Goal: Information Seeking & Learning: Learn about a topic

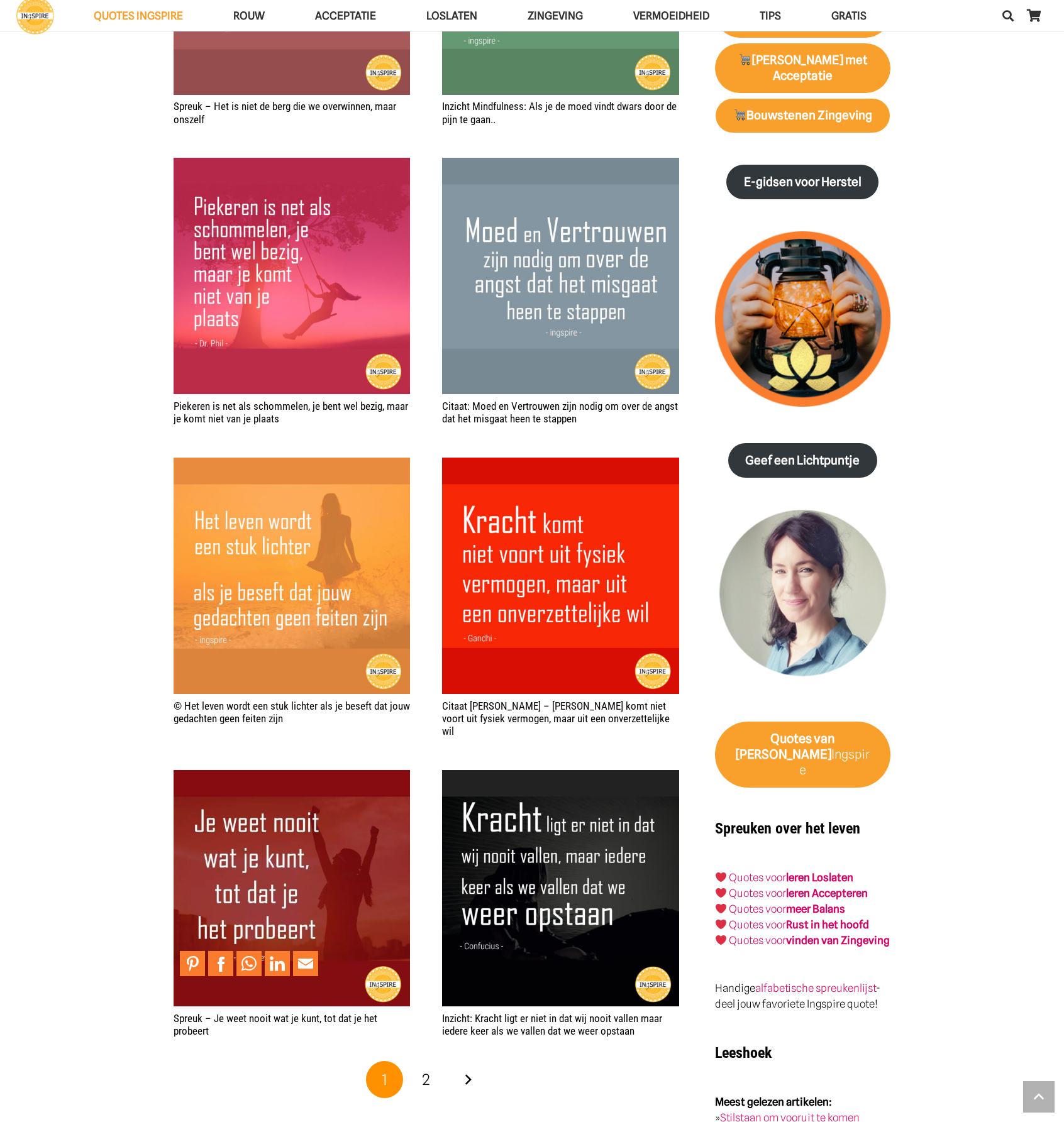
scroll to position [1823, 0]
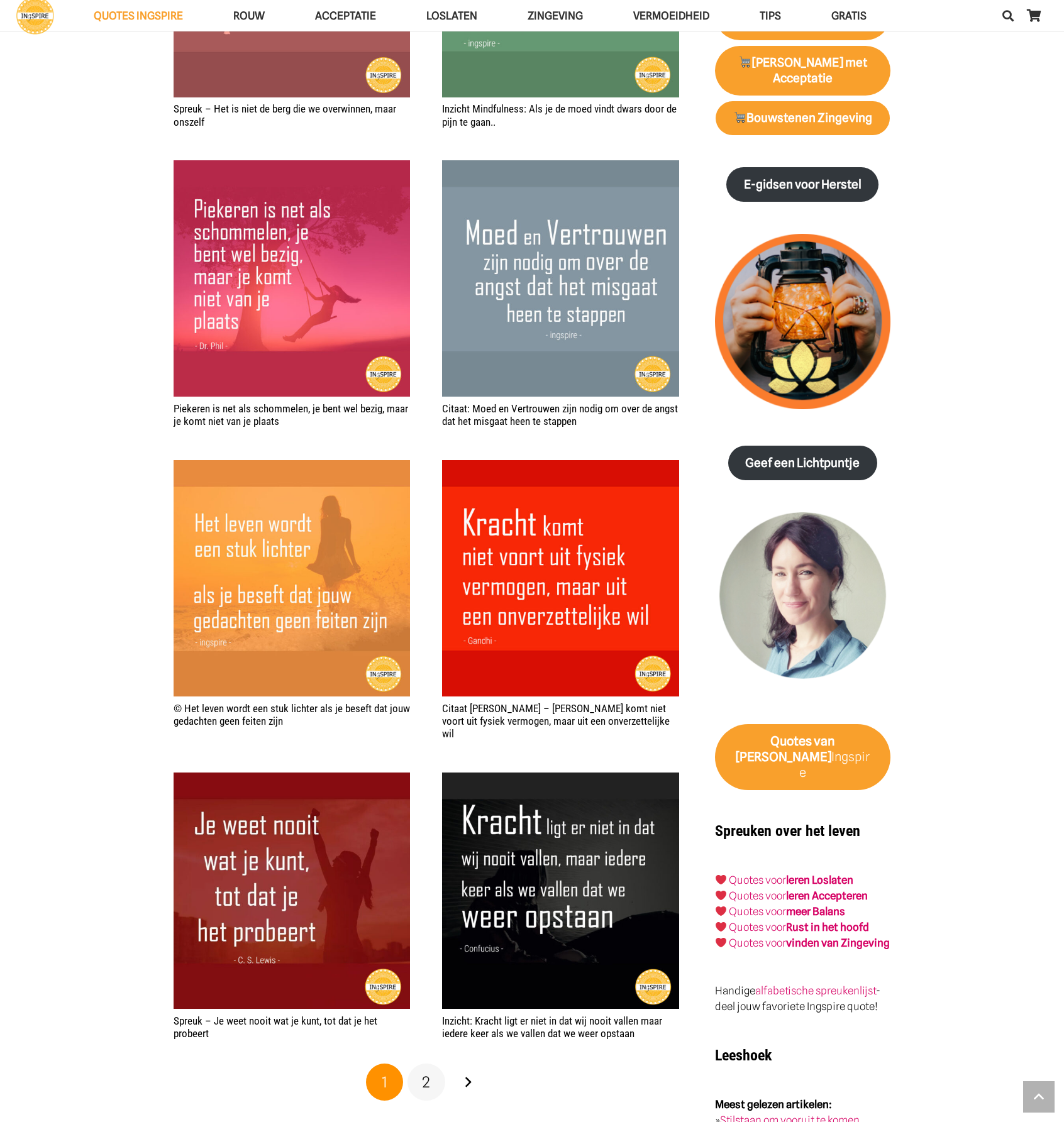
click at [425, 1073] on span "2" at bounding box center [426, 1082] width 8 height 18
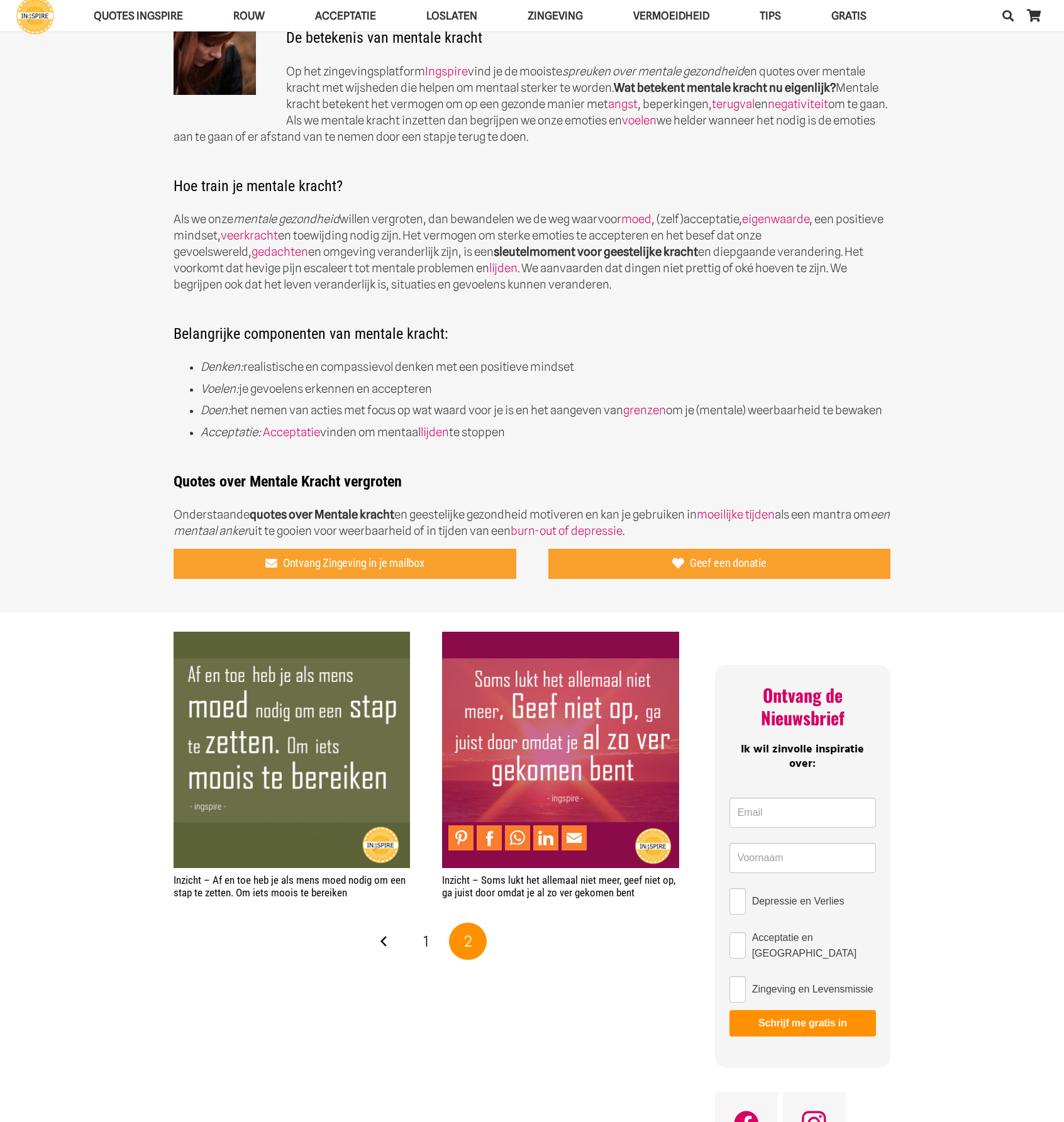
scroll to position [629, 0]
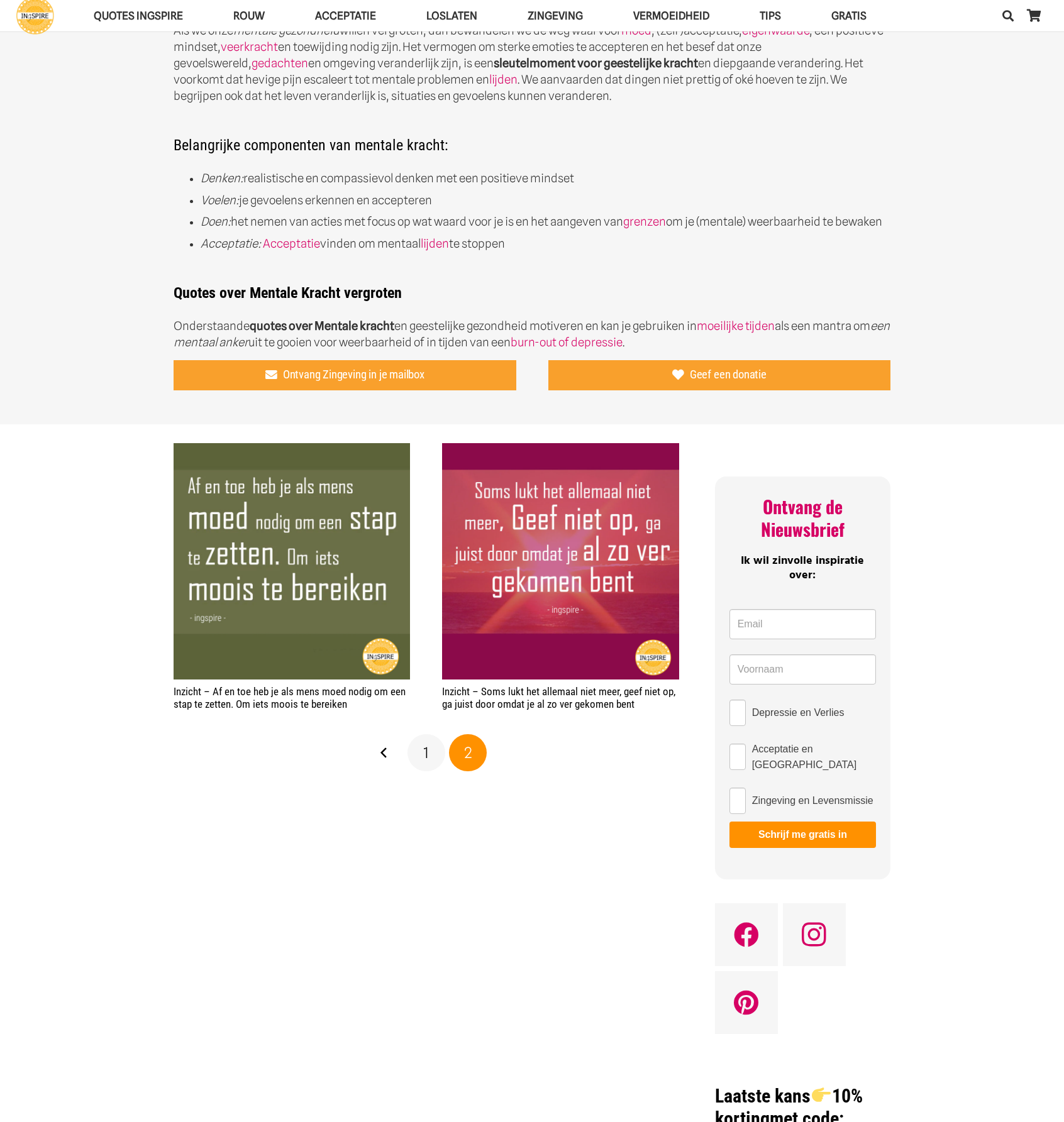
click at [421, 744] on link "1" at bounding box center [426, 752] width 37 height 37
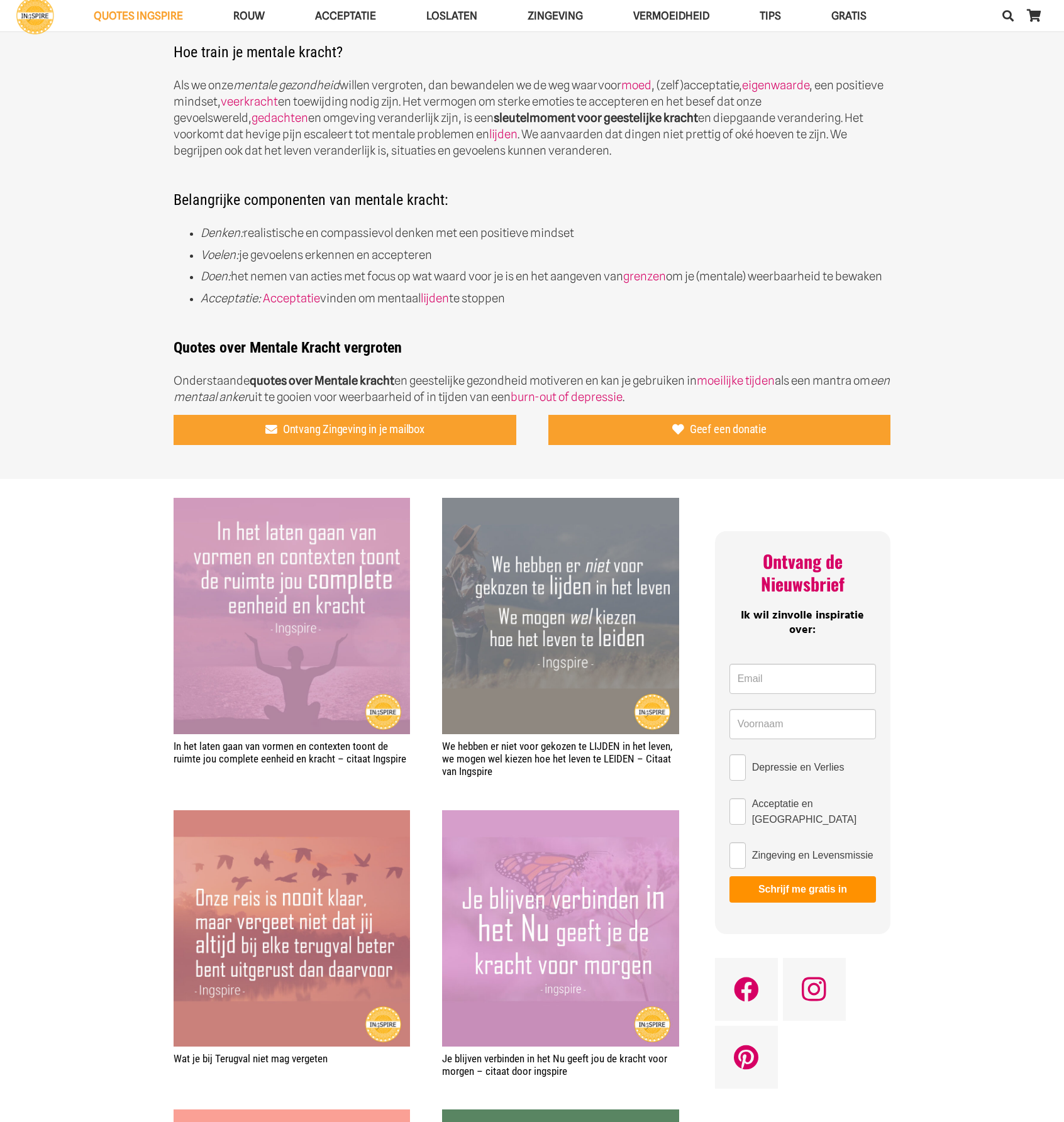
scroll to position [629, 0]
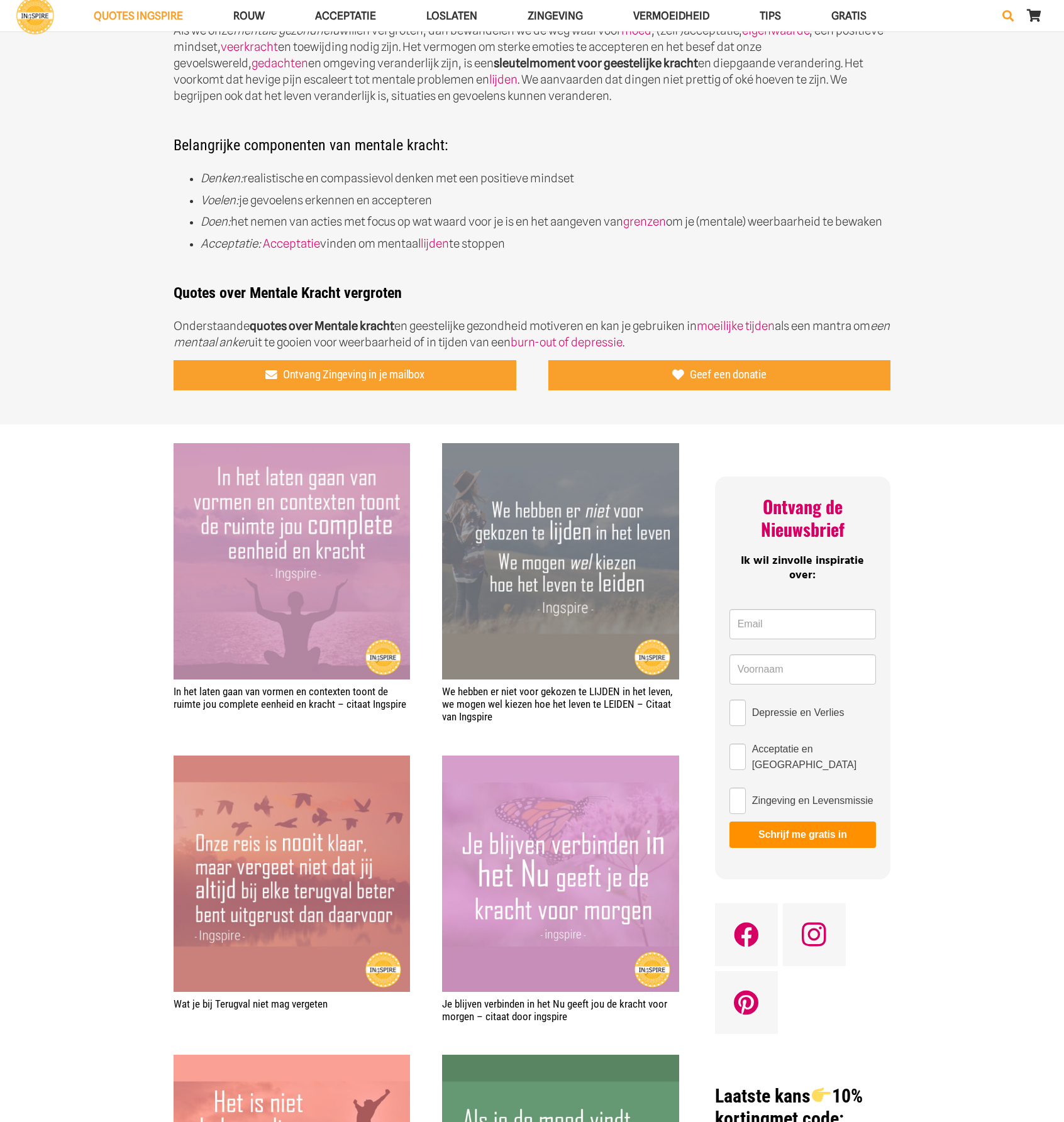
click at [1011, 19] on icon "Zoeken" at bounding box center [1008, 16] width 12 height 31
type input "bewustzij"
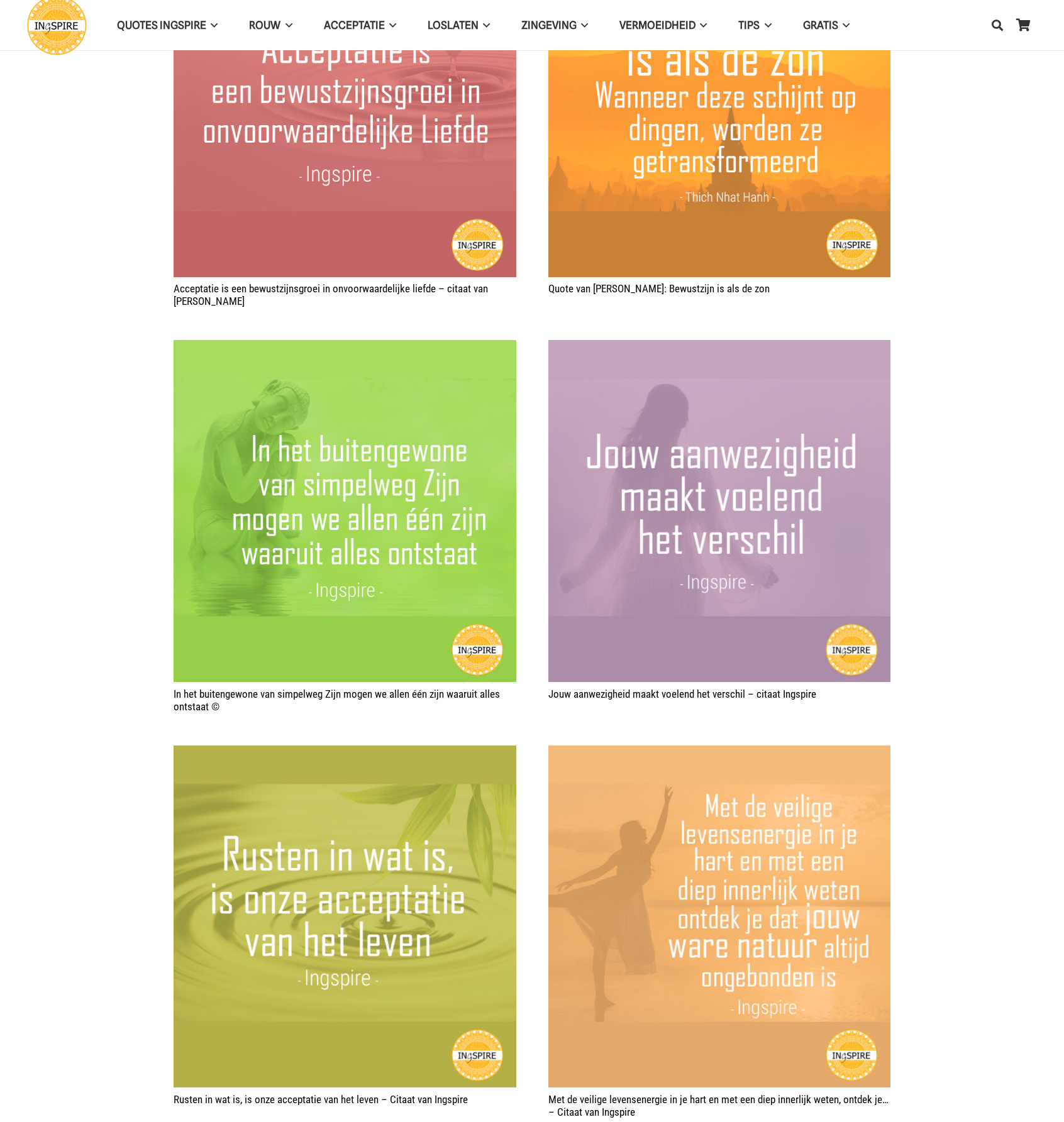
scroll to position [126, 0]
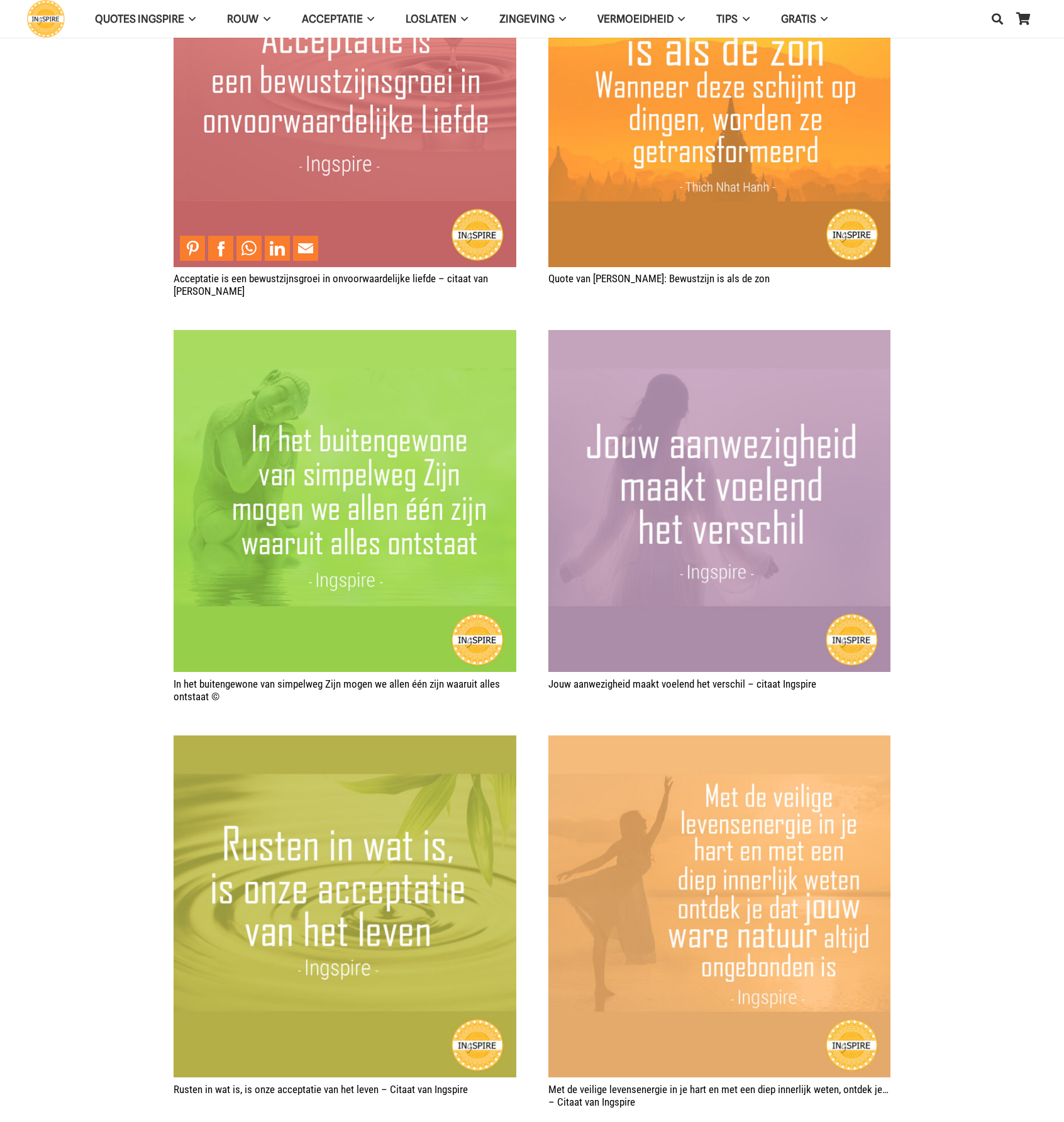
click at [343, 134] on img "Acceptatie is een bewustzijnsgroei in onvoorwaardelijke liefde – citaat van Ing…" at bounding box center [345, 96] width 343 height 343
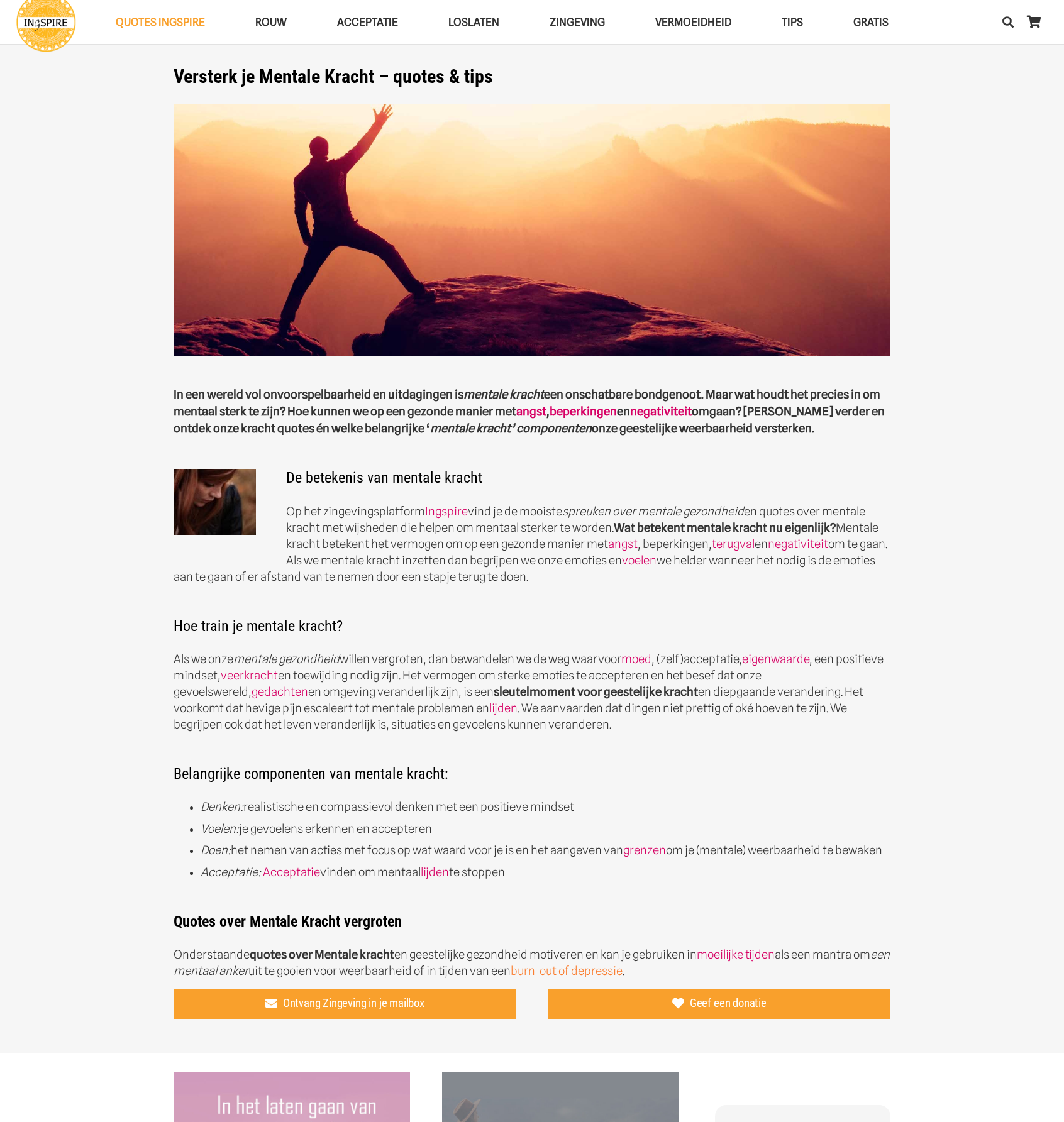
click at [616, 964] on link "burn-out of depressie" at bounding box center [566, 970] width 112 height 14
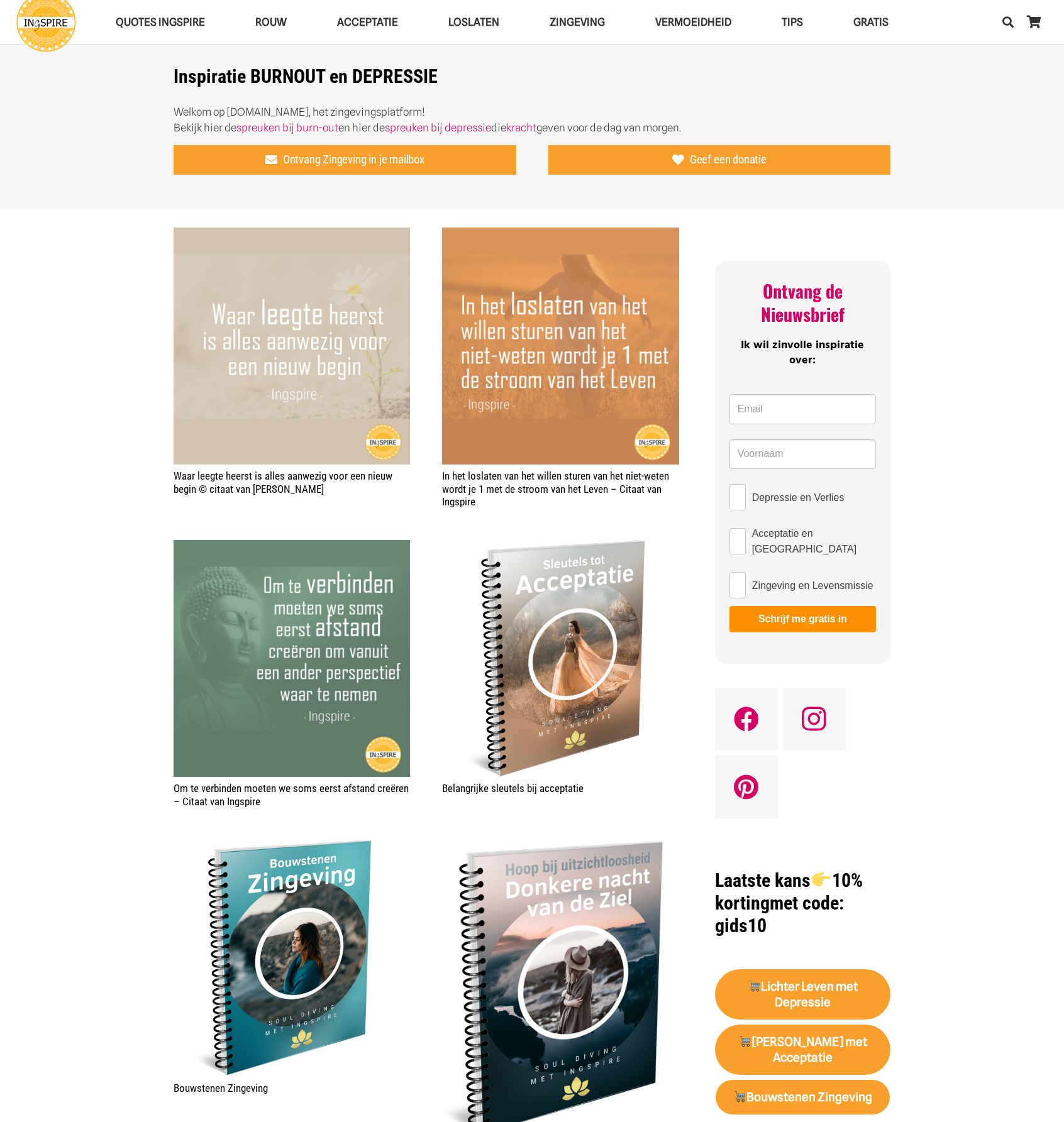
click at [303, 586] on img "Om te verbinden moeten we soms eerst afstand creëren – Citaat van Ingspire" at bounding box center [292, 658] width 237 height 236
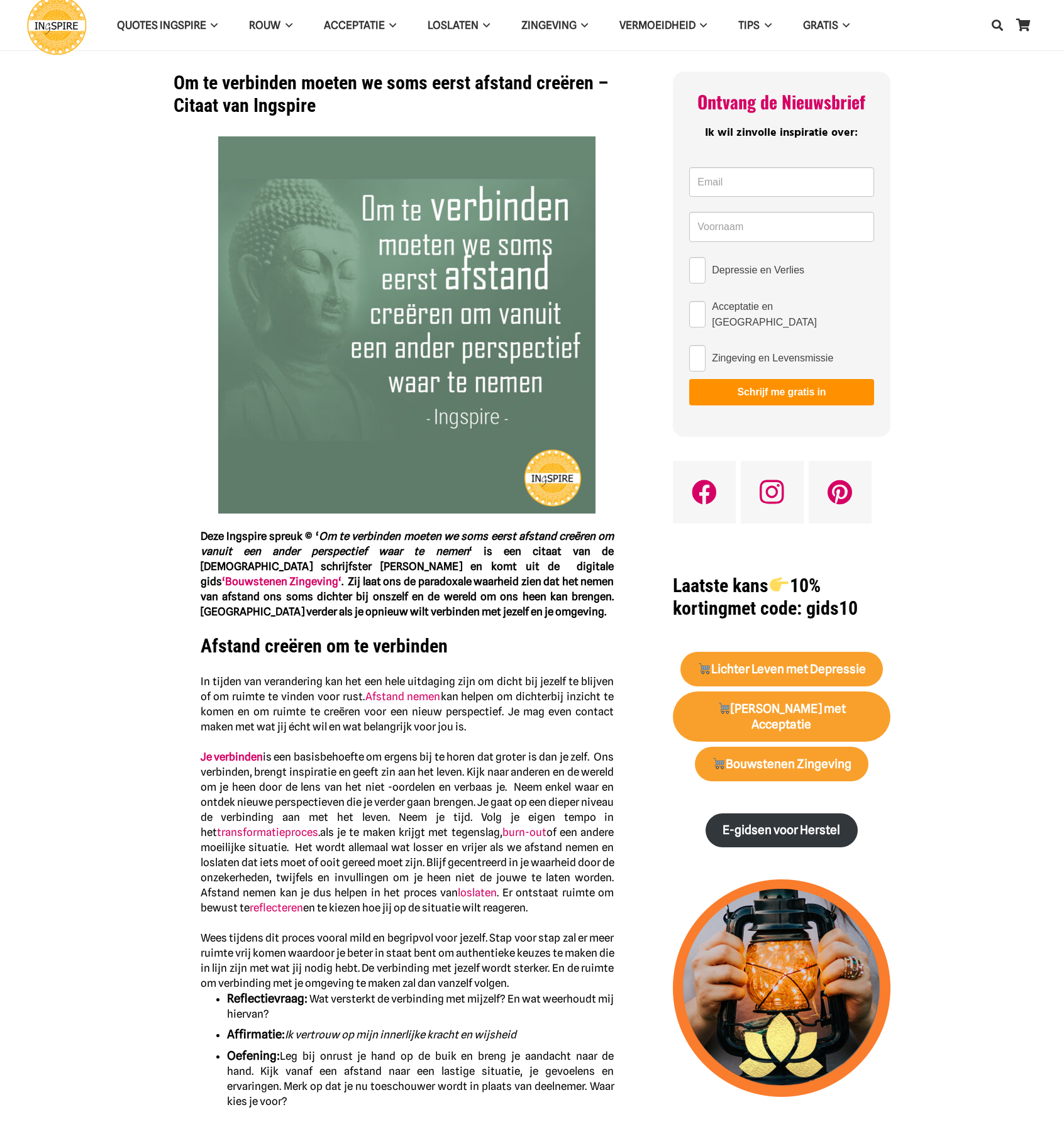
drag, startPoint x: 305, startPoint y: 1, endPoint x: 84, endPoint y: 73, distance: 232.4
click at [84, 73] on section "Om te verbinden moeten we soms eerst afstand creëren – Citaat van Ingspire Inge…" at bounding box center [532, 1107] width 1064 height 2215
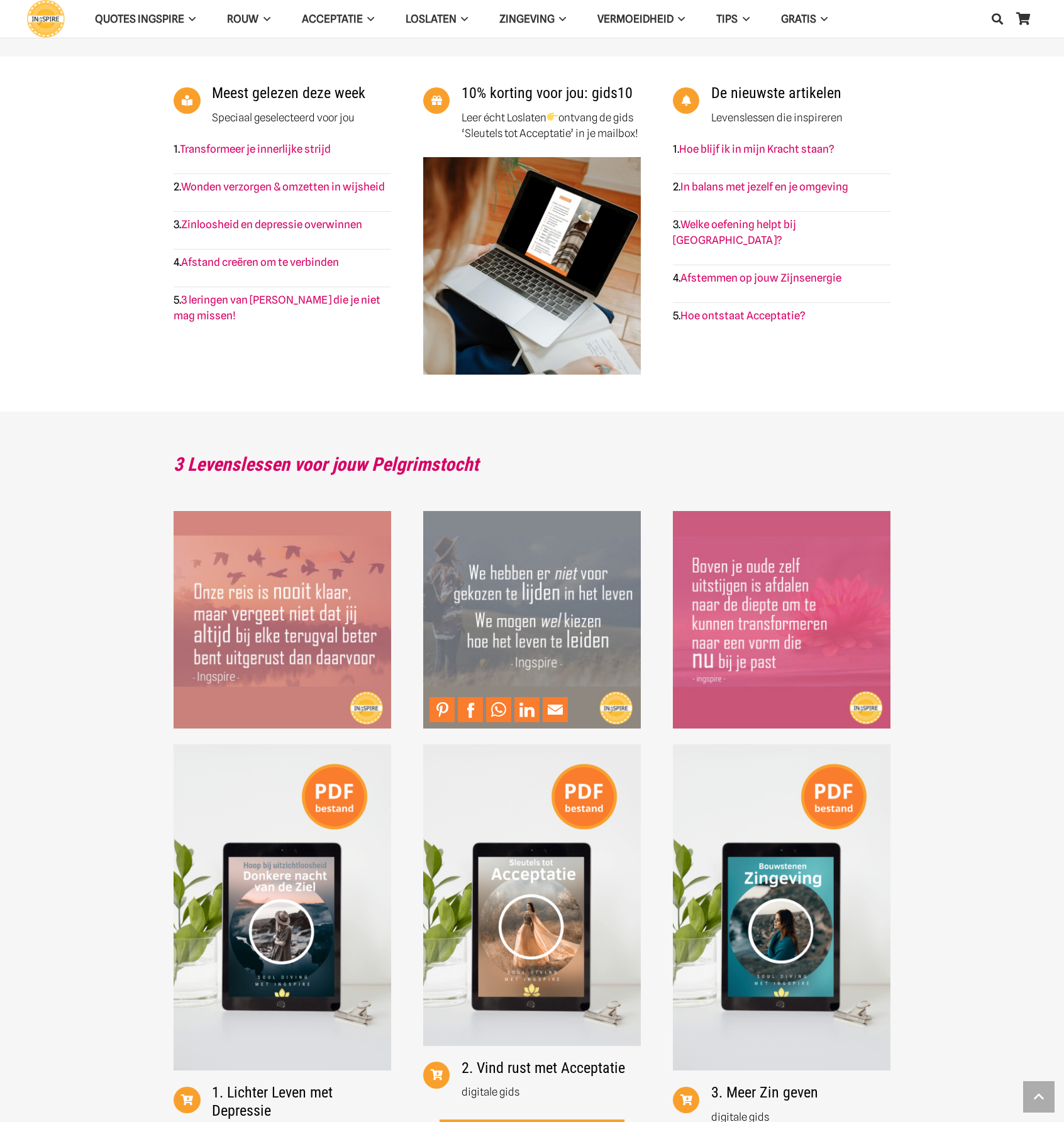
scroll to position [1634, 0]
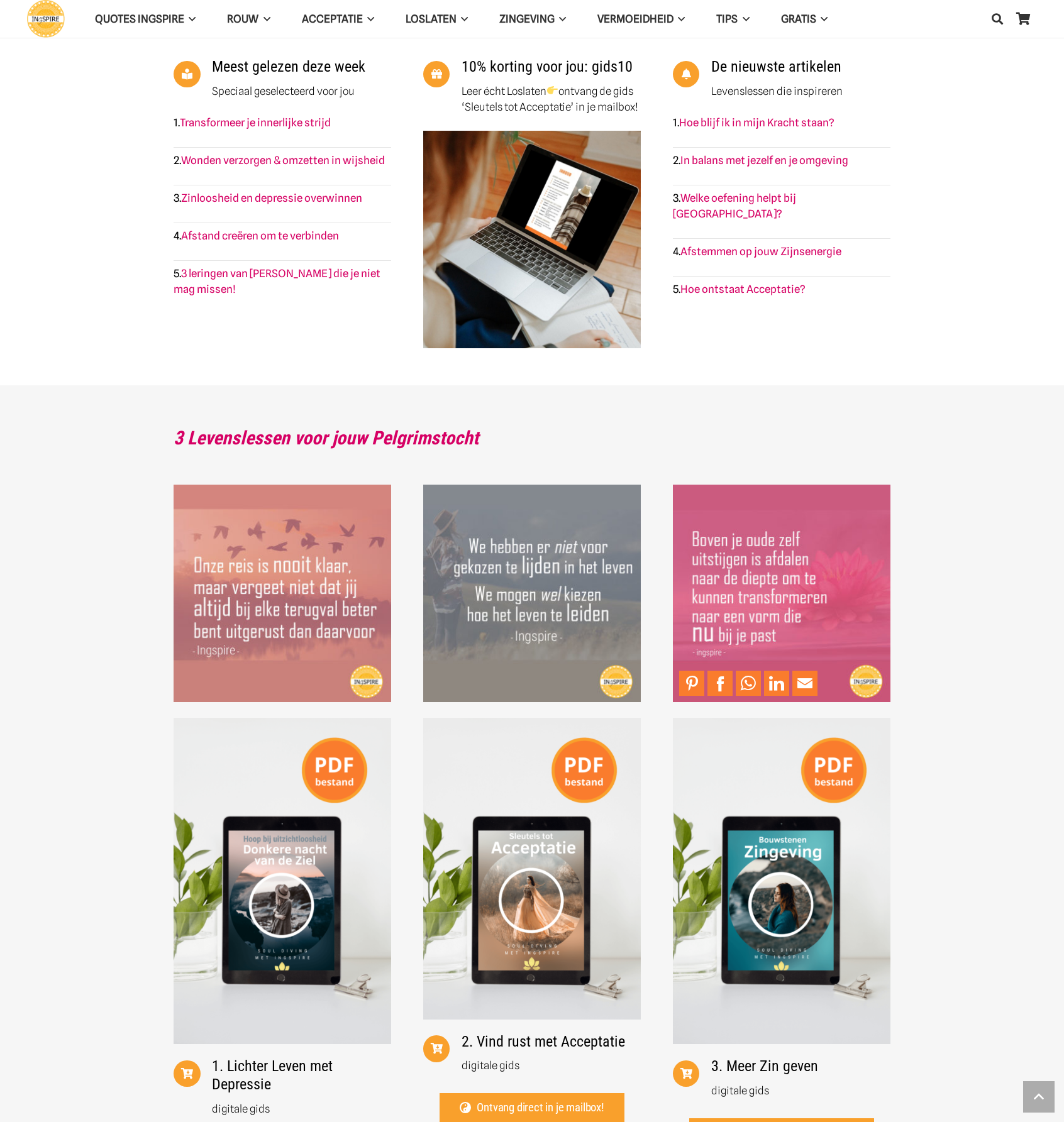
click at [819, 578] on img "Dit citaat is een prachtige levensles van Inge ingspire.nl en gaat over jezelf …" at bounding box center [782, 593] width 218 height 217
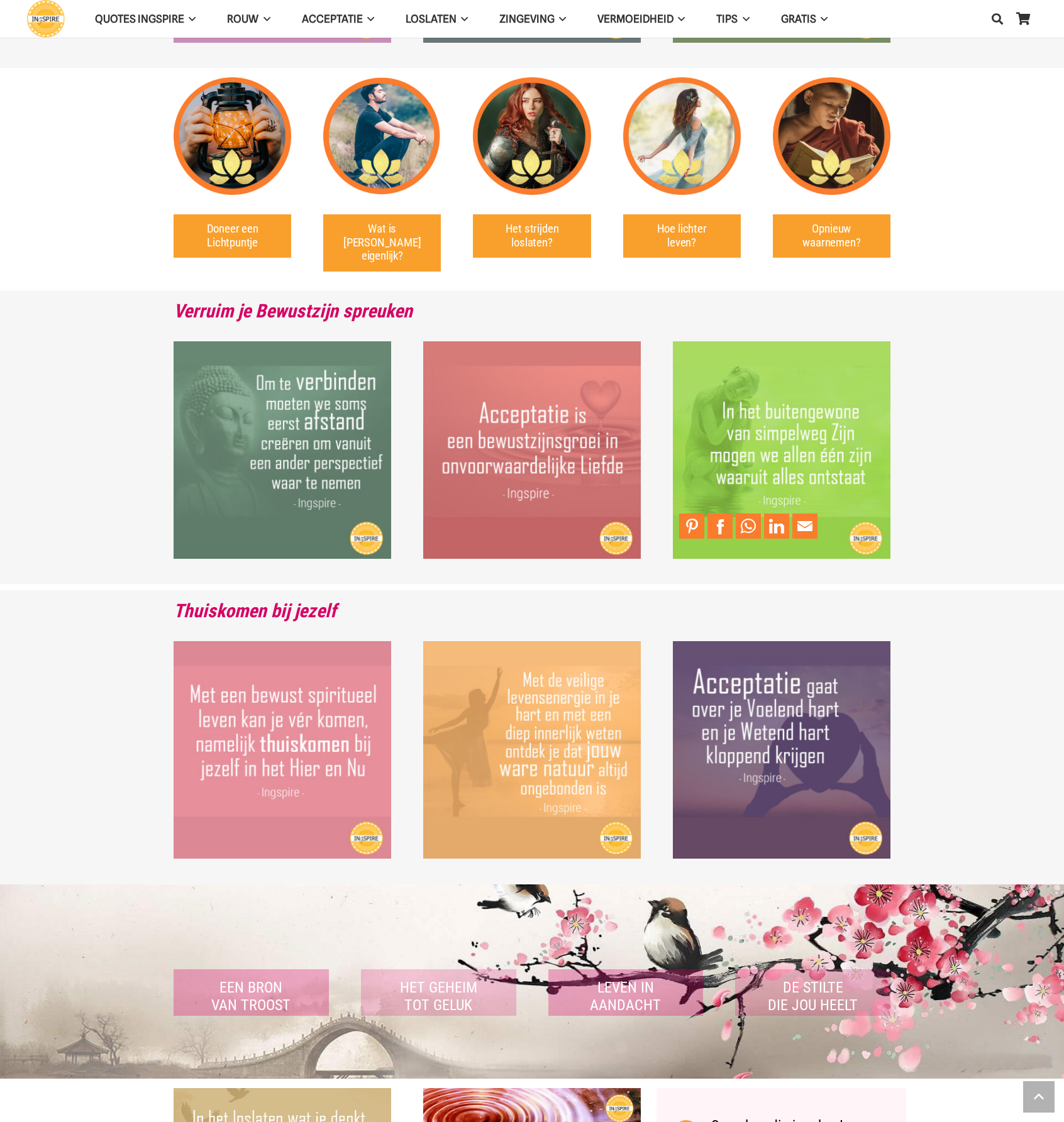
scroll to position [3142, 0]
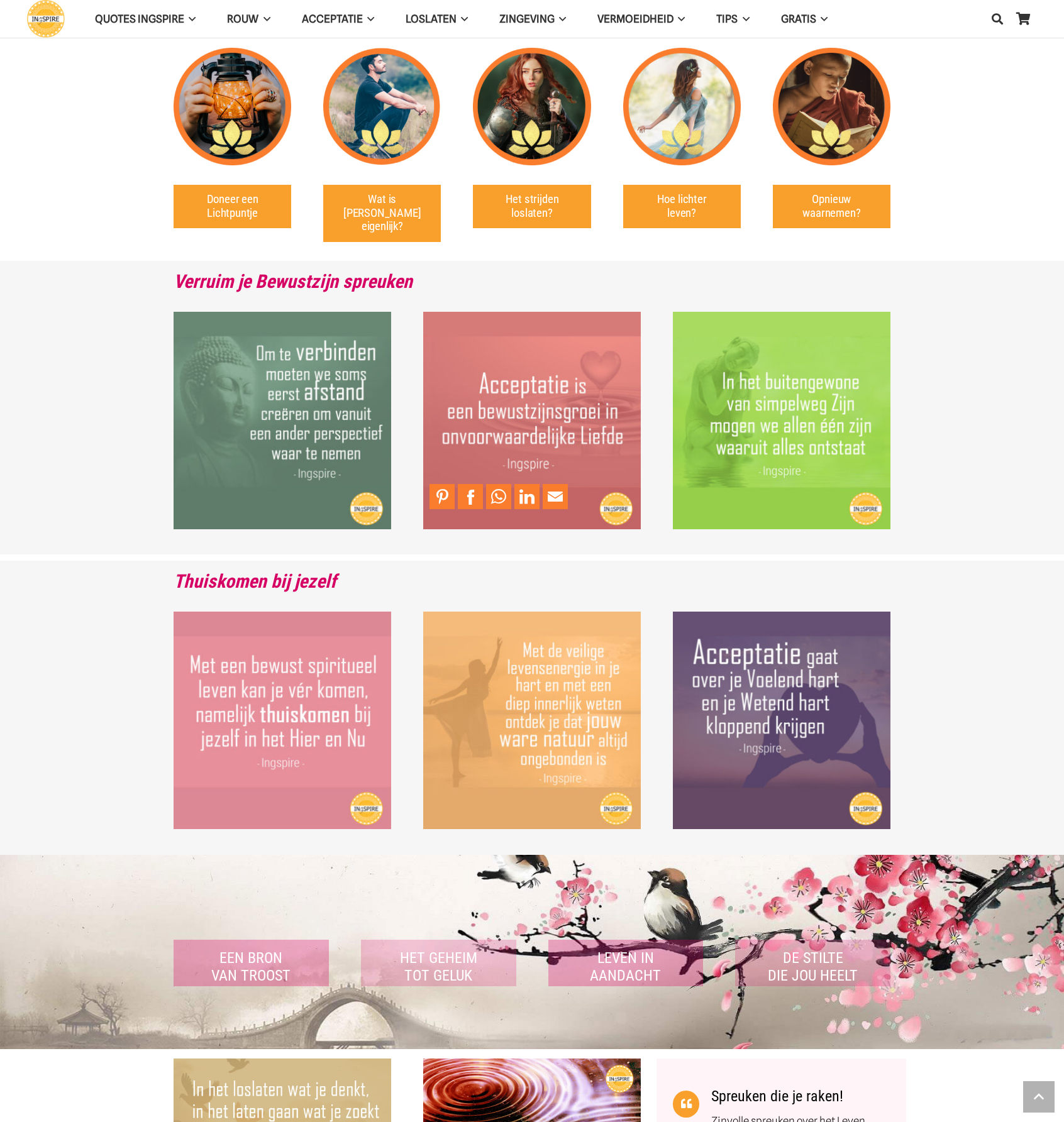
click at [516, 425] on img "Acceptatie is een bewustzijnsgroei in onvoorwaardelijke liefde citaat van inge …" at bounding box center [532, 421] width 218 height 217
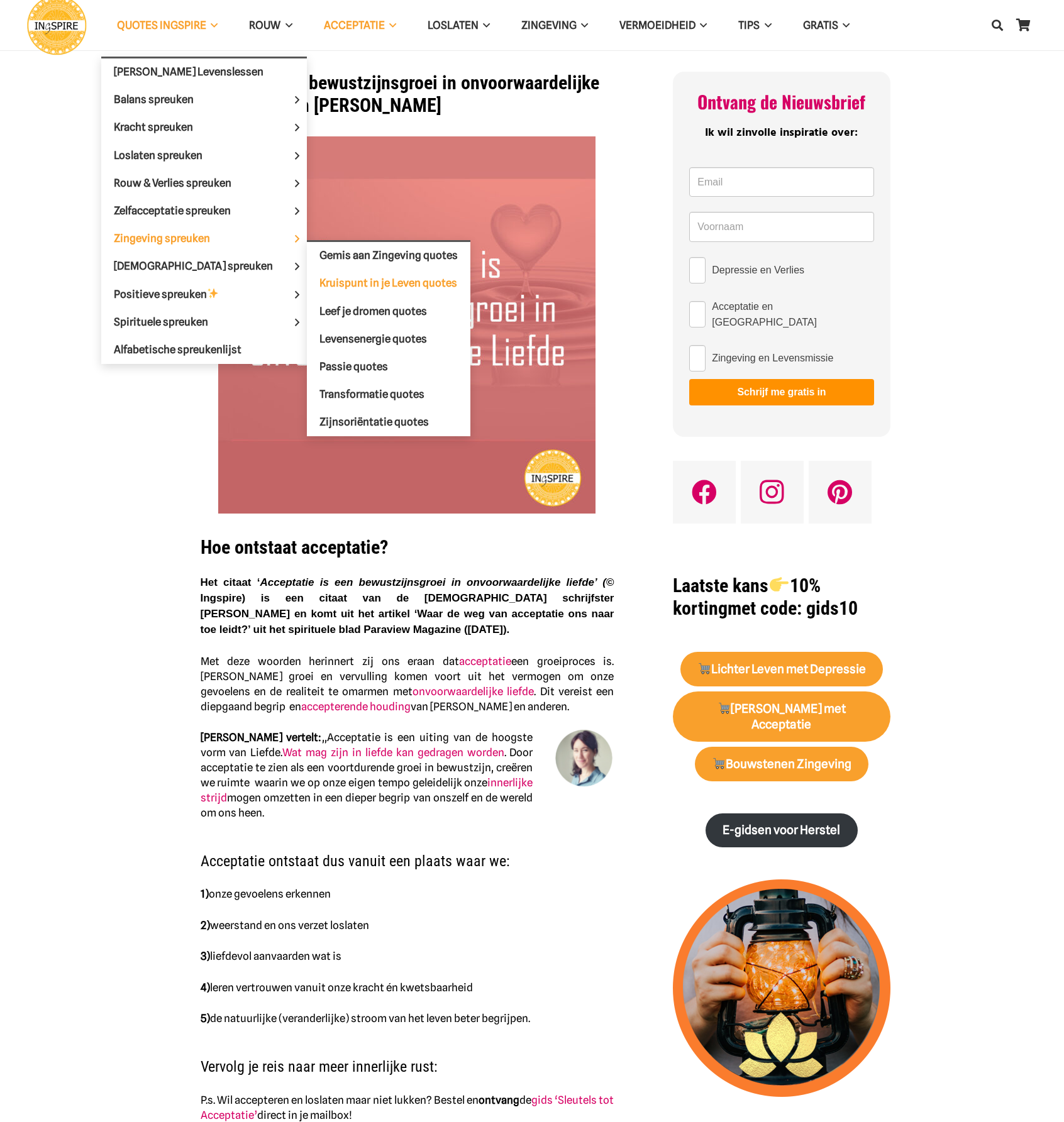
click at [366, 287] on span "Kruispunt in je Leven quotes" at bounding box center [388, 283] width 138 height 12
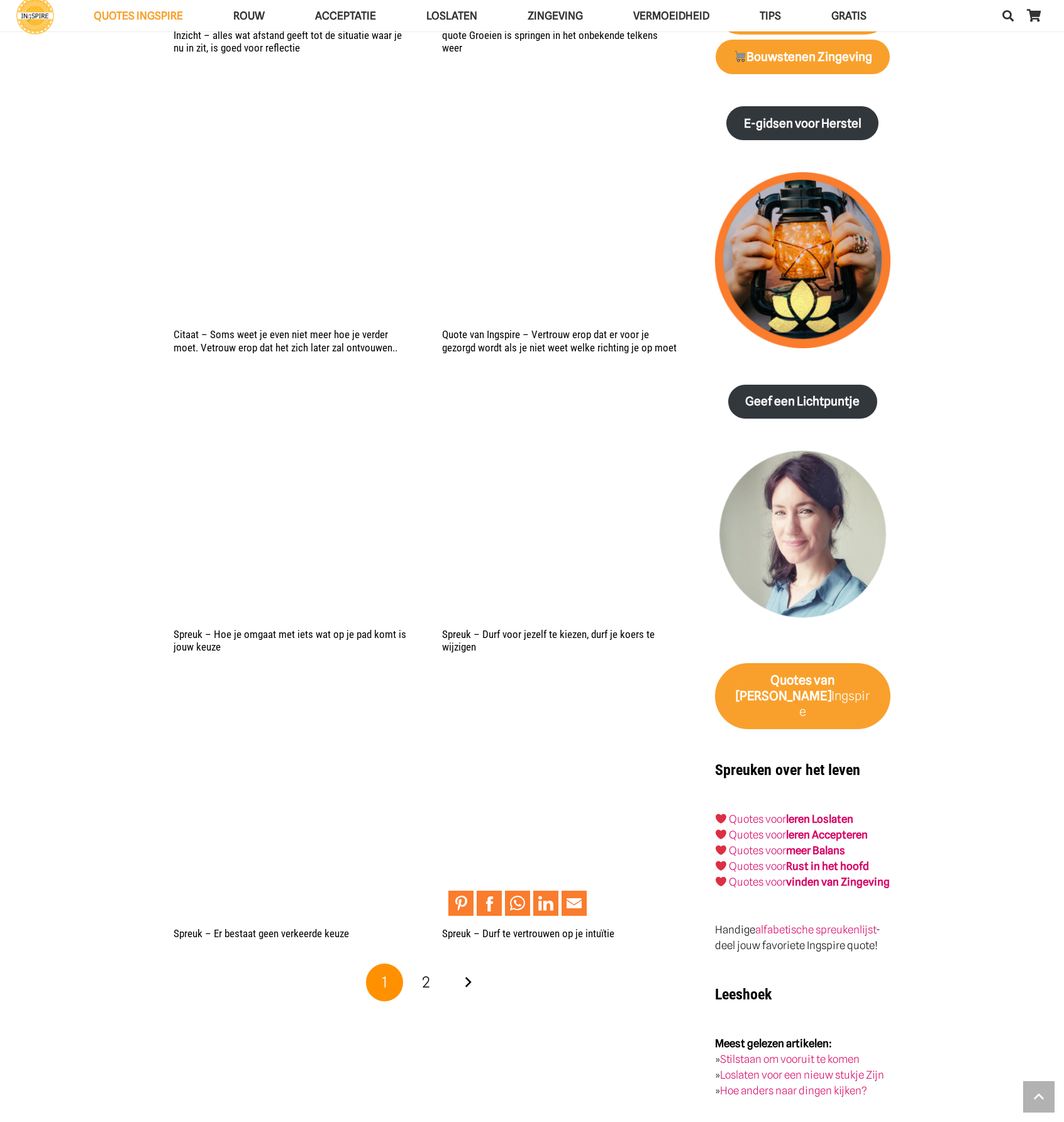
scroll to position [1509, 0]
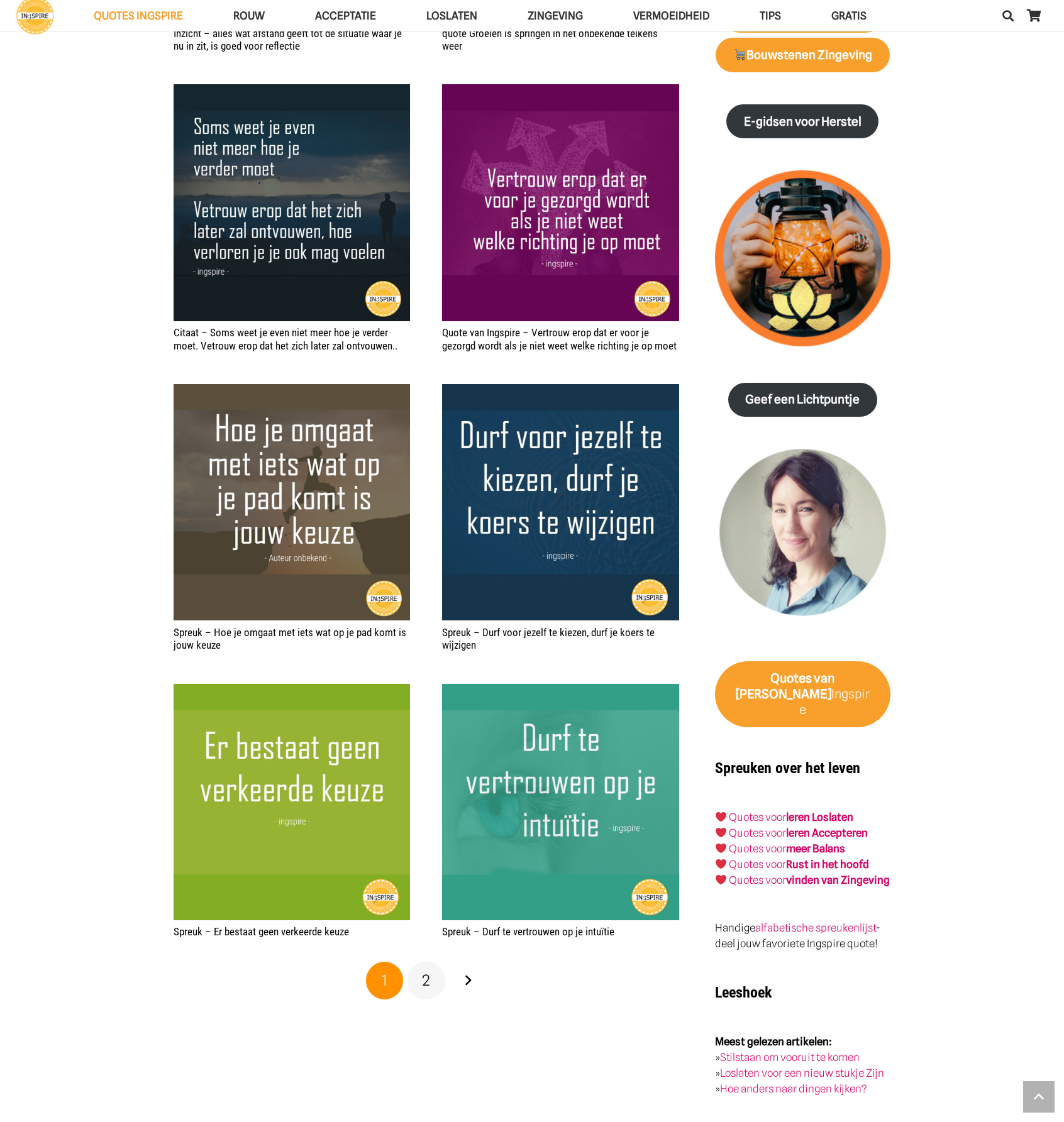
click at [428, 980] on span "2" at bounding box center [426, 980] width 8 height 18
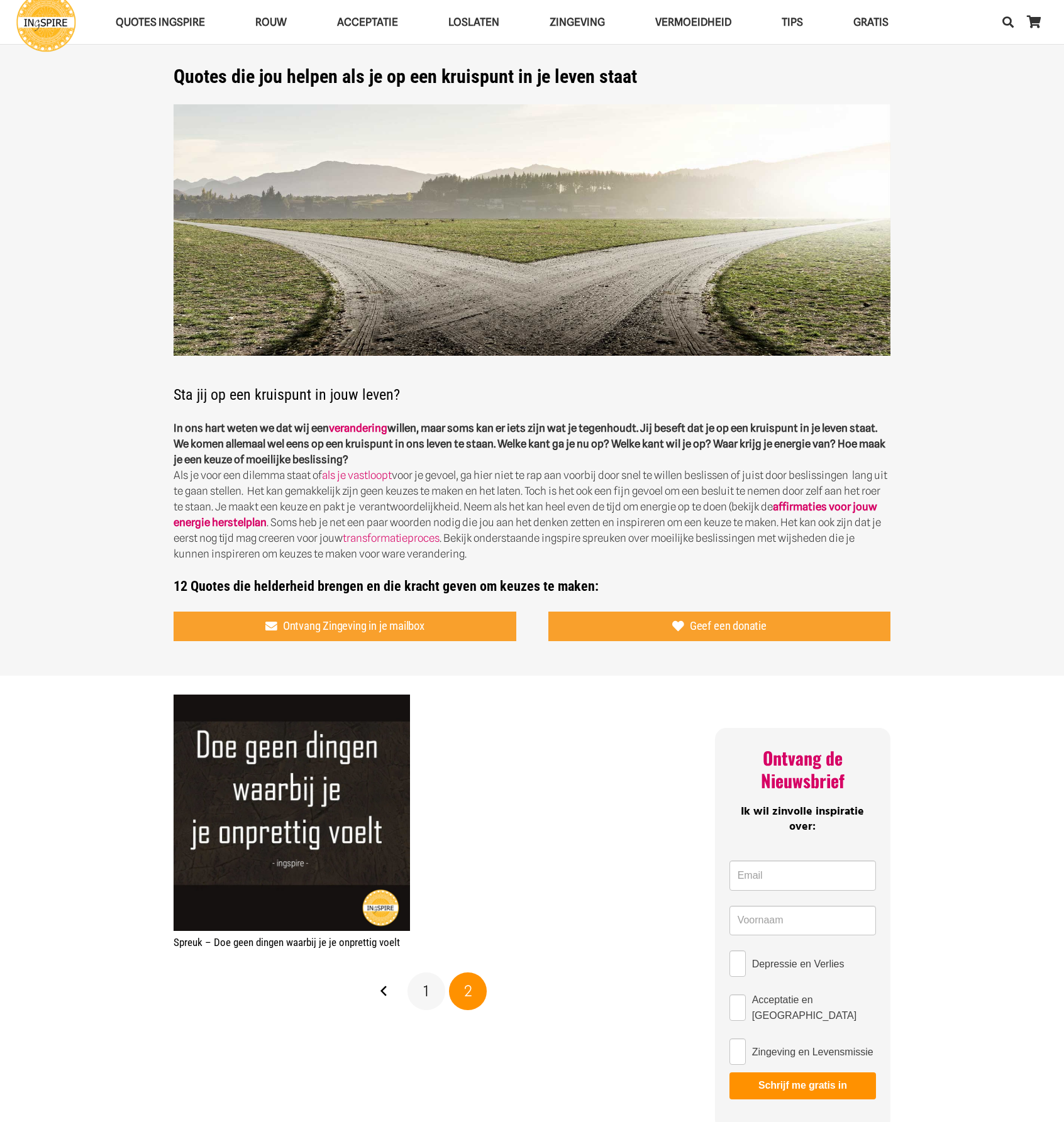
click at [427, 995] on span "1" at bounding box center [426, 991] width 5 height 18
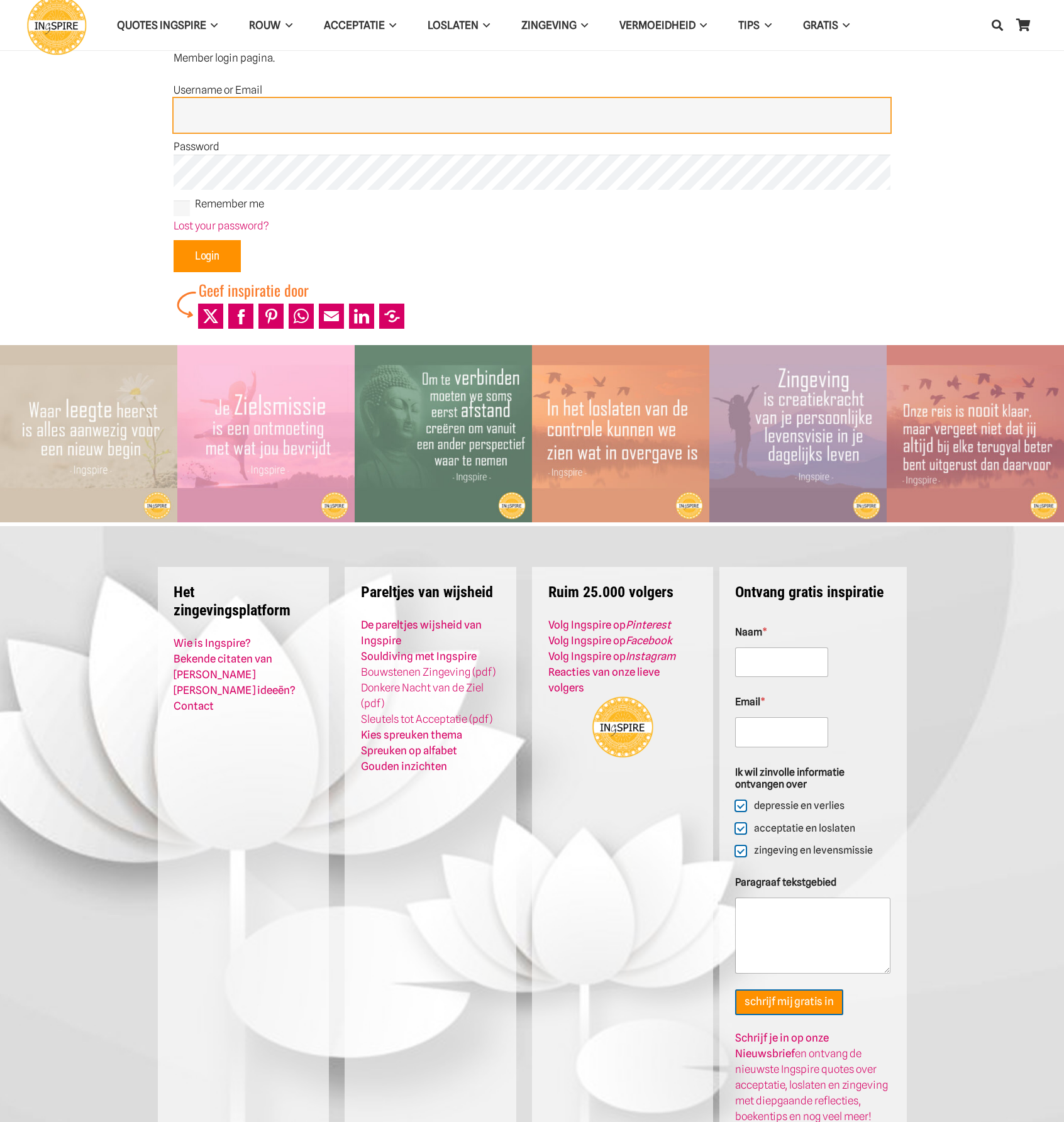
click at [211, 115] on input "Username or Email" at bounding box center [532, 116] width 717 height 35
type input "Admin"
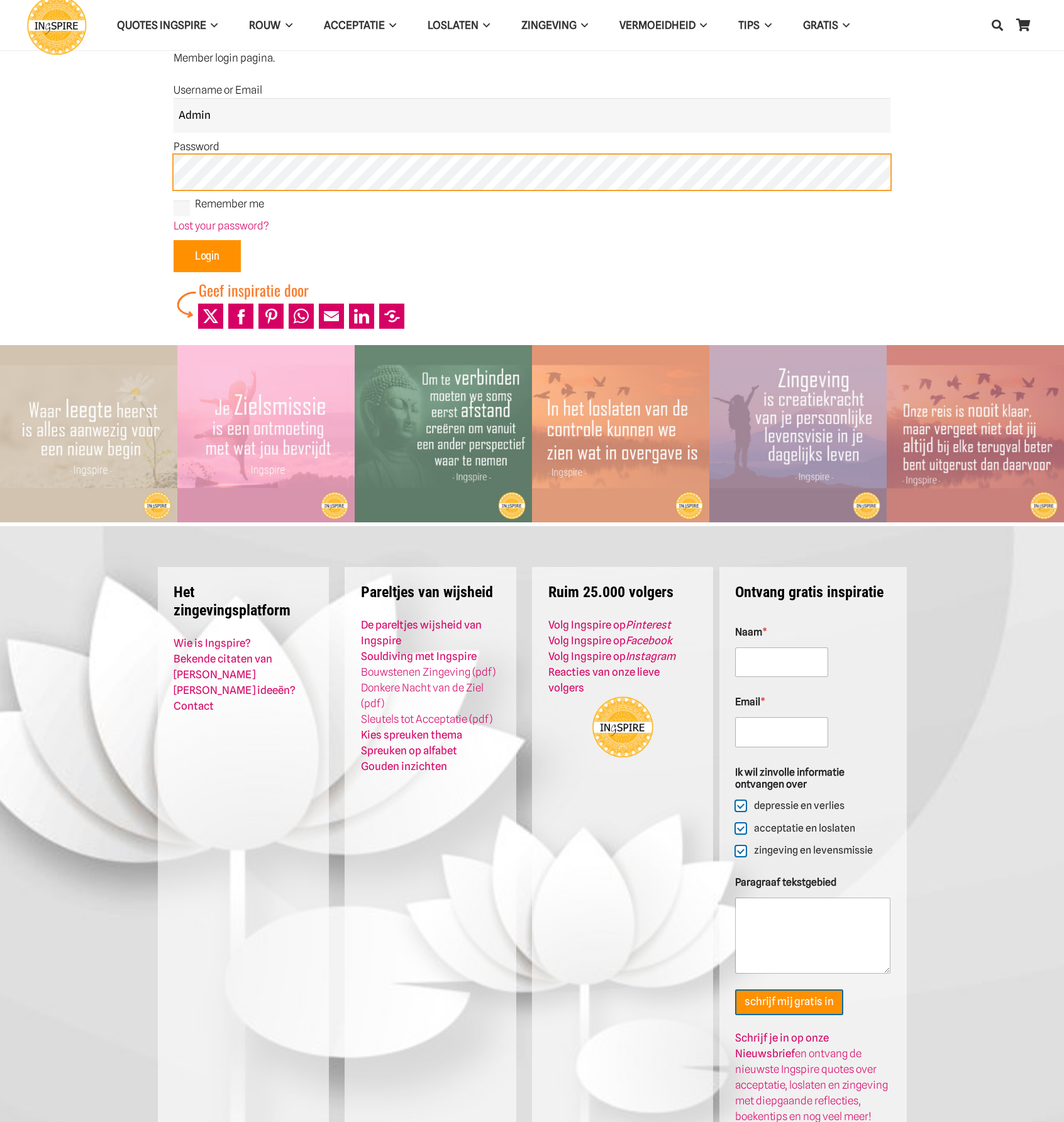
click at [173, 240] on input "Login" at bounding box center [207, 256] width 67 height 33
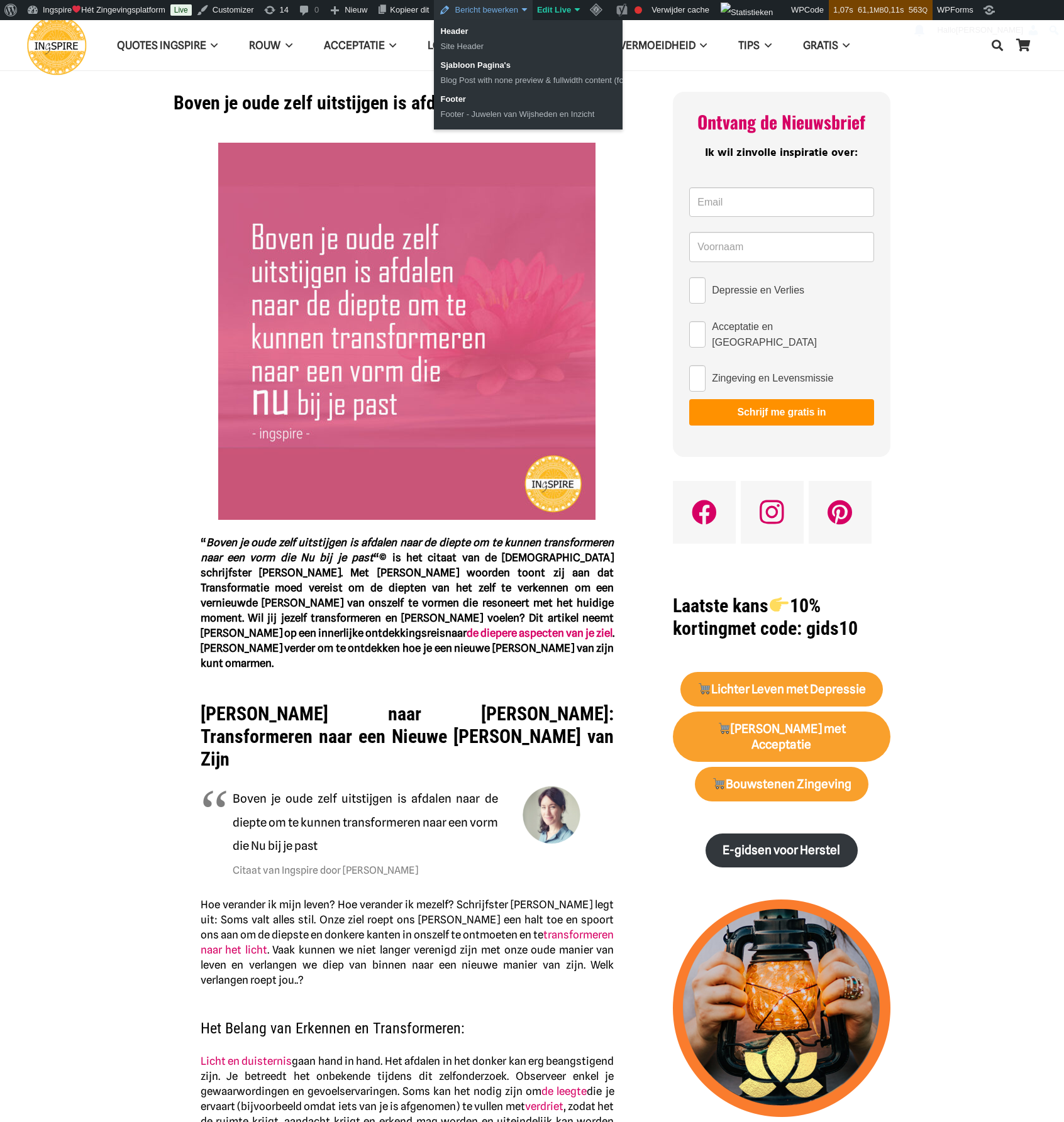
click at [518, 14] on link "Bericht bewerken" at bounding box center [483, 10] width 98 height 20
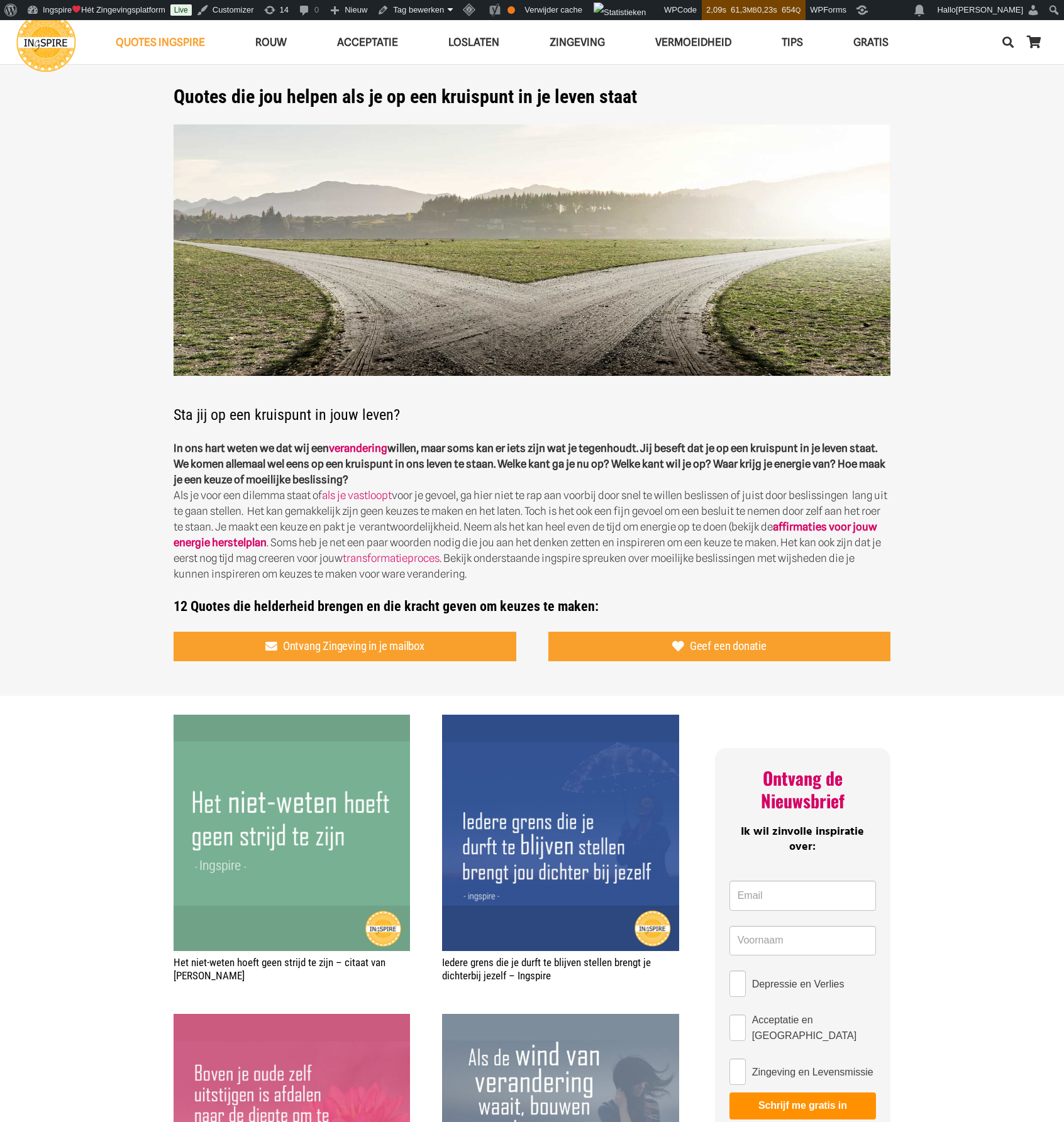
drag, startPoint x: 175, startPoint y: 412, endPoint x: 497, endPoint y: 478, distance: 328.7
click at [497, 478] on div "Sta jij op een kruispunt in jouw leven? In ons hart weten we dat wij een verand…" at bounding box center [532, 373] width 717 height 497
copy div "Sta jij op een kruispunt in jouw leven? In ons hart weten we dat wij een verand…"
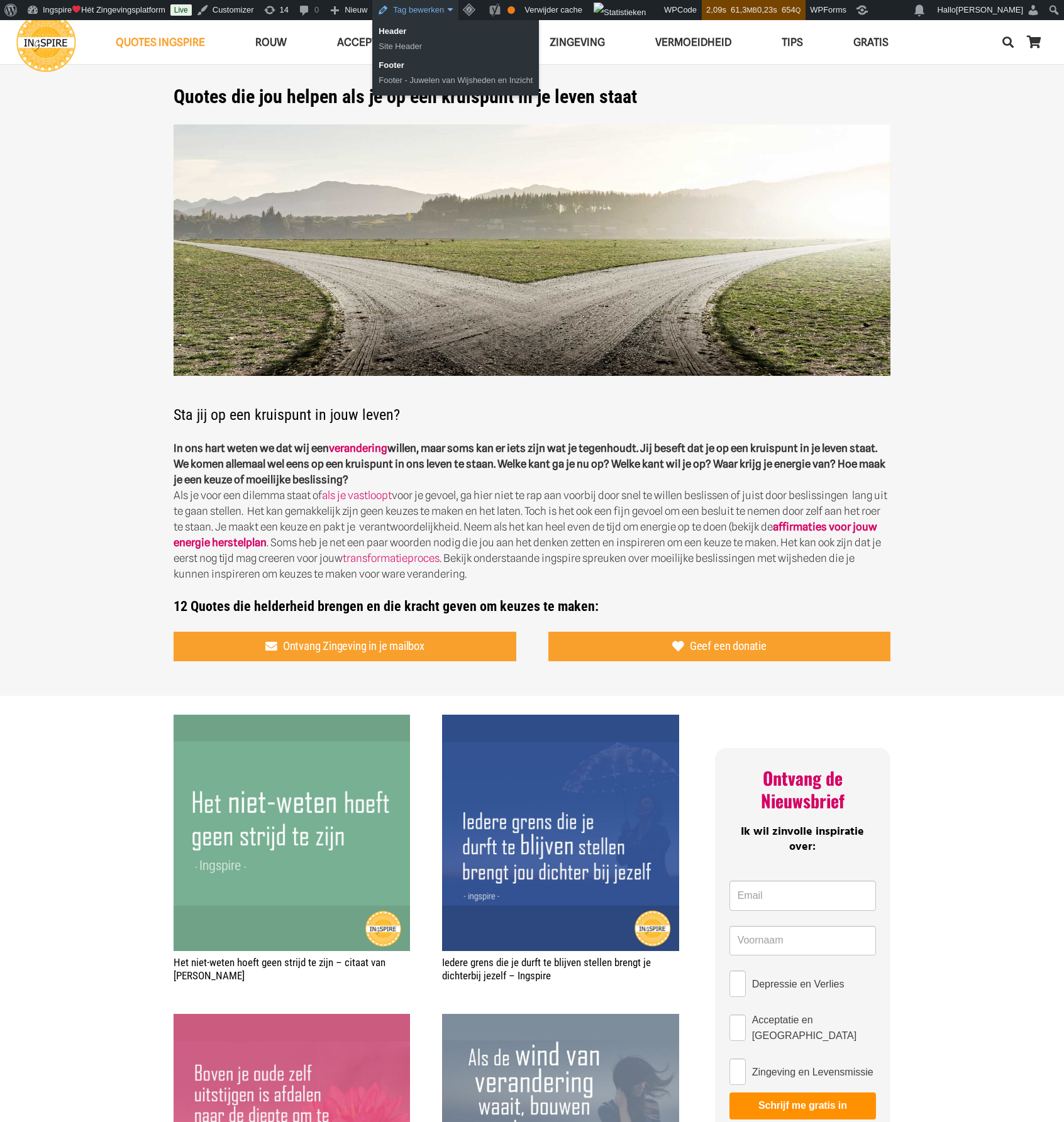
click at [422, 10] on link "Tag bewerken" at bounding box center [415, 10] width 86 height 20
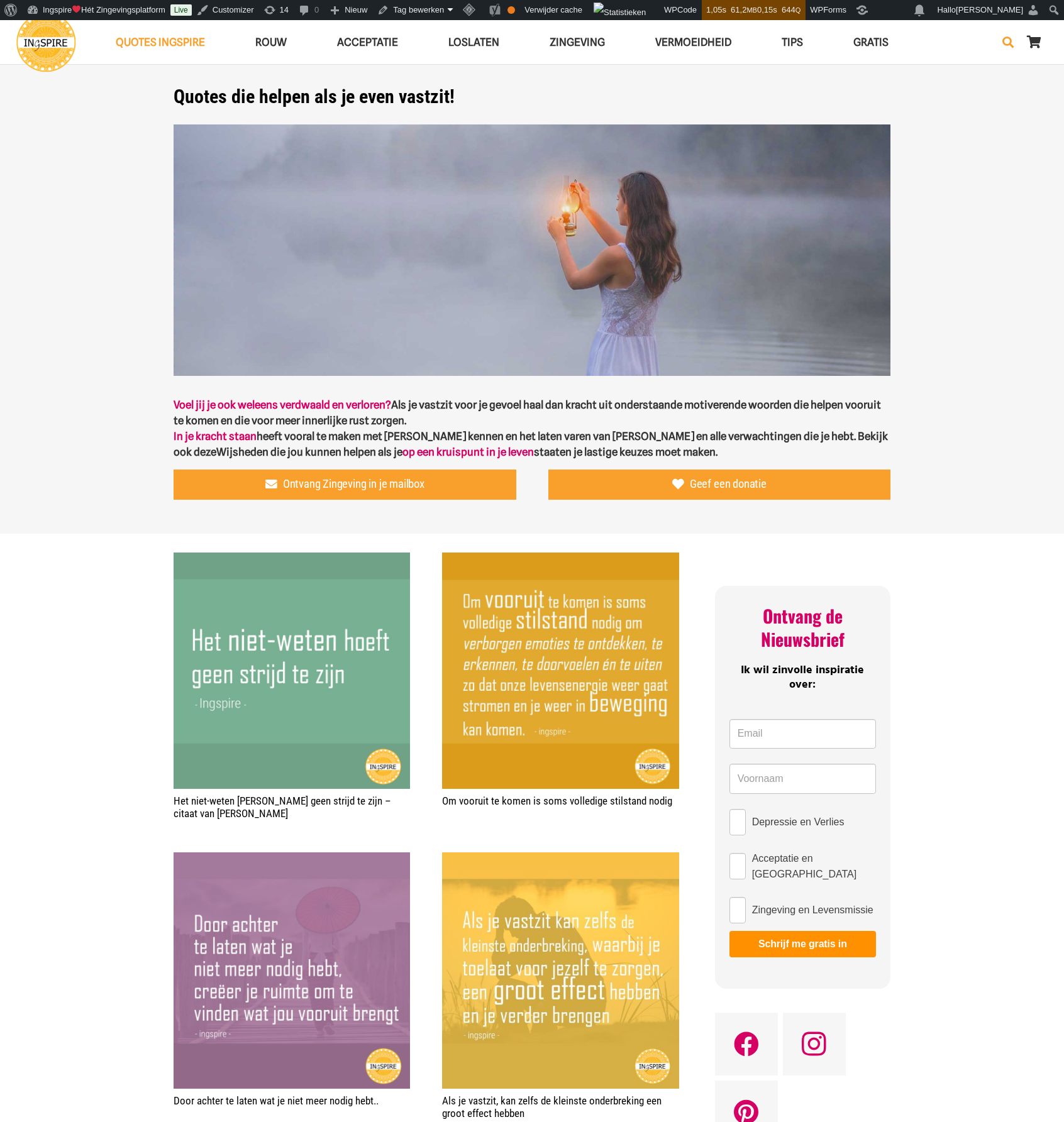
click at [1008, 46] on icon "Zoeken" at bounding box center [1008, 42] width 12 height 31
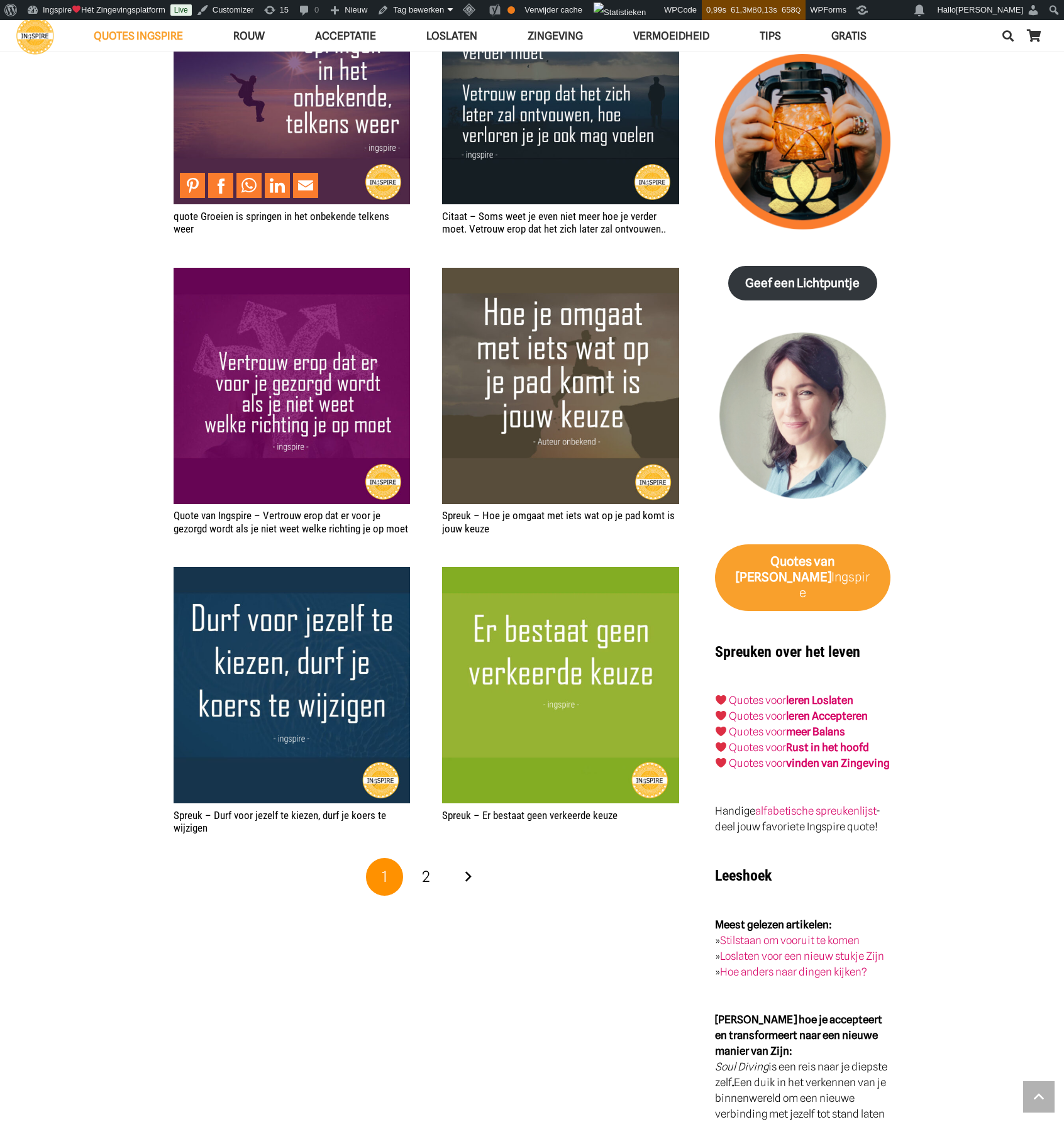
scroll to position [1760, 0]
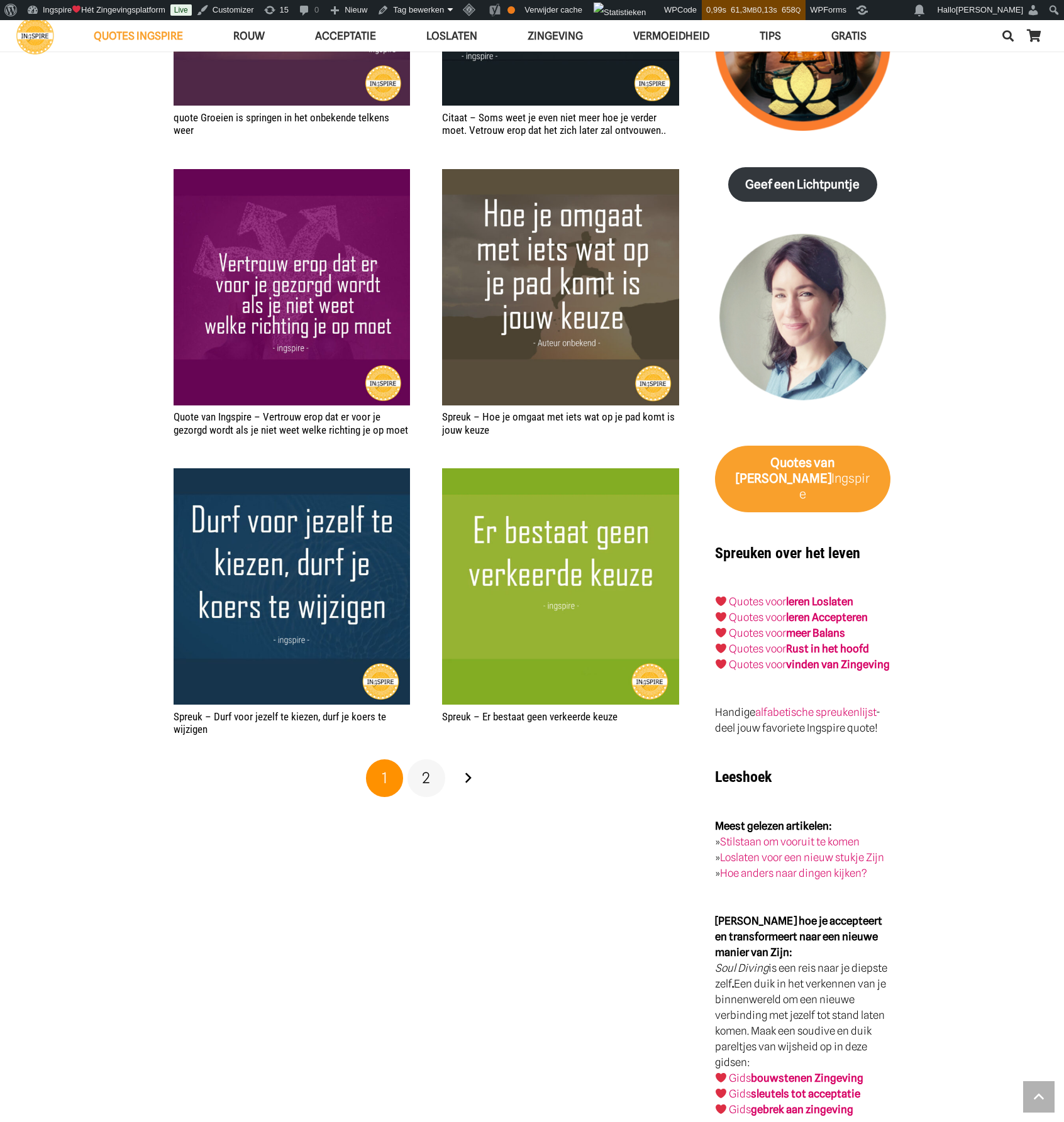
click at [431, 779] on link "2" at bounding box center [426, 777] width 37 height 37
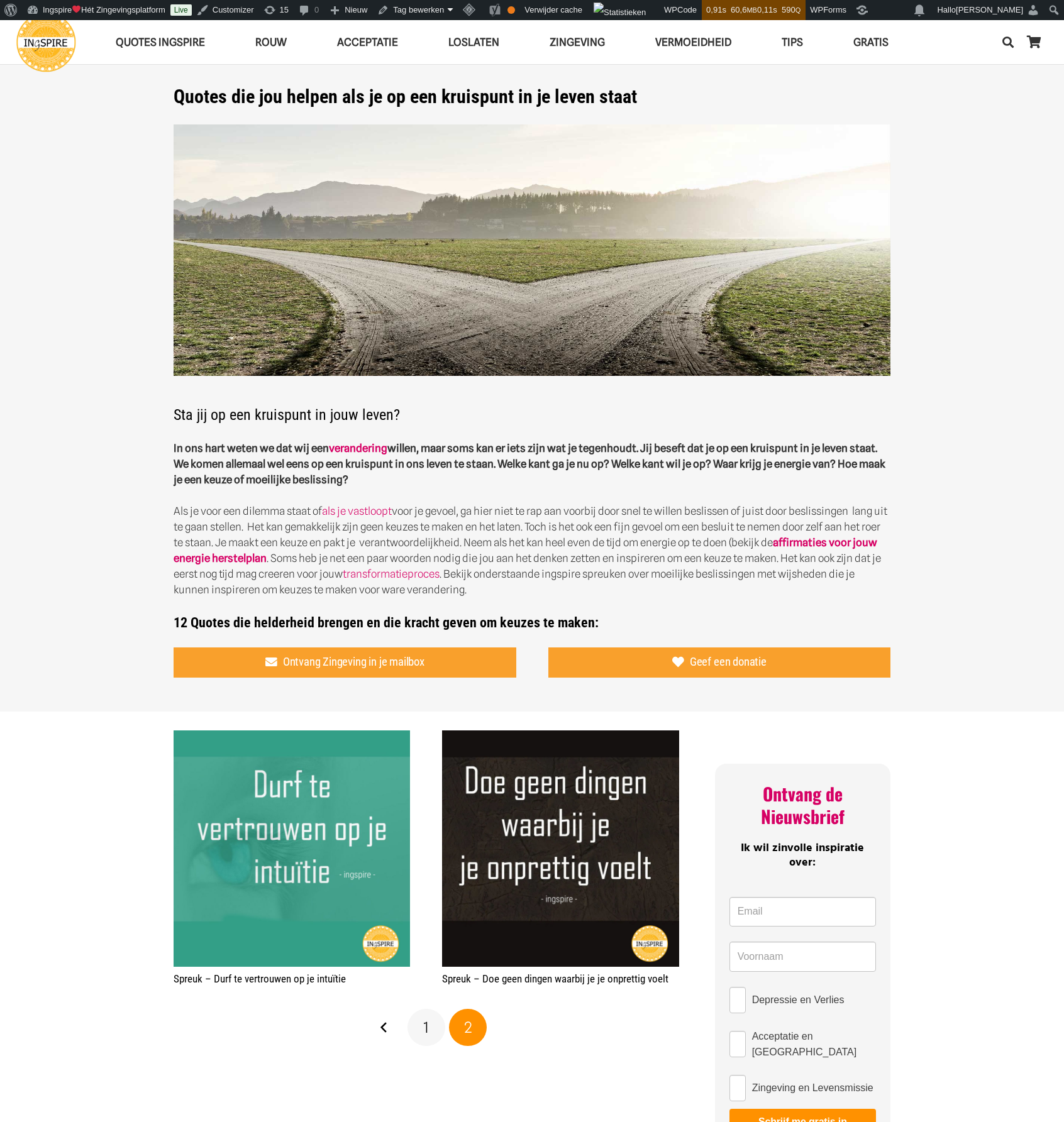
click at [426, 1035] on span "1" at bounding box center [426, 1027] width 5 height 18
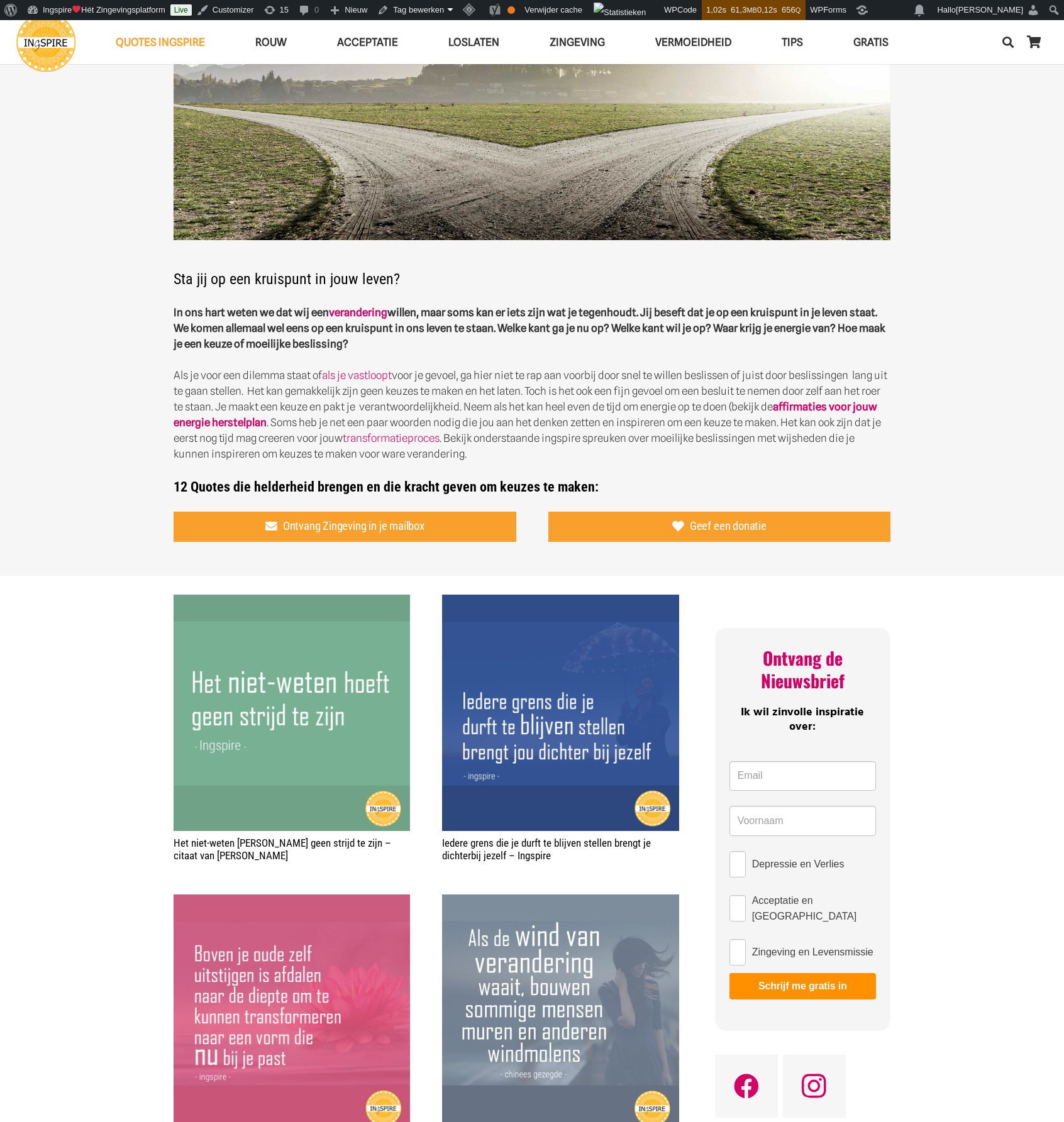
scroll to position [188, 0]
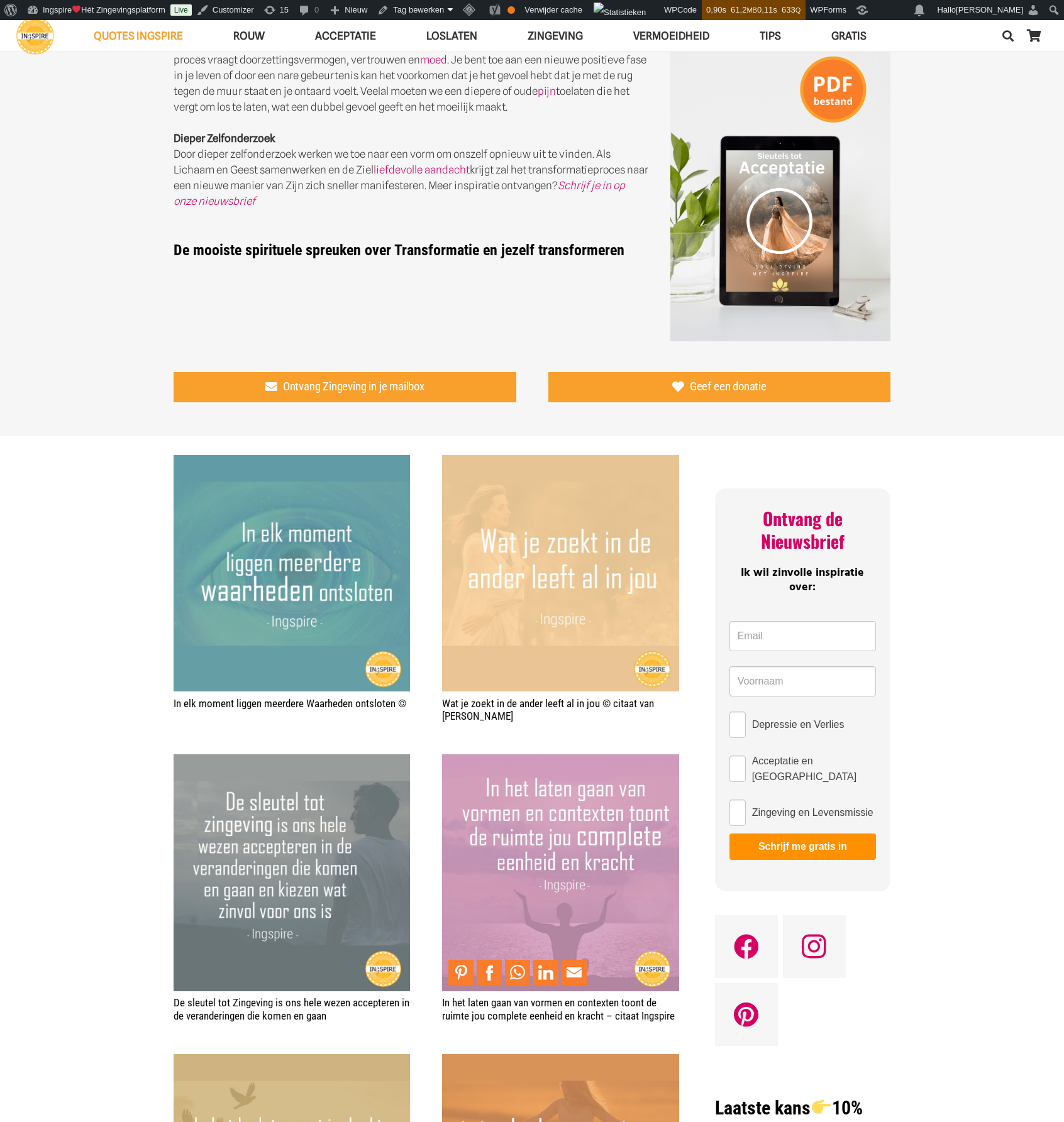
scroll to position [503, 0]
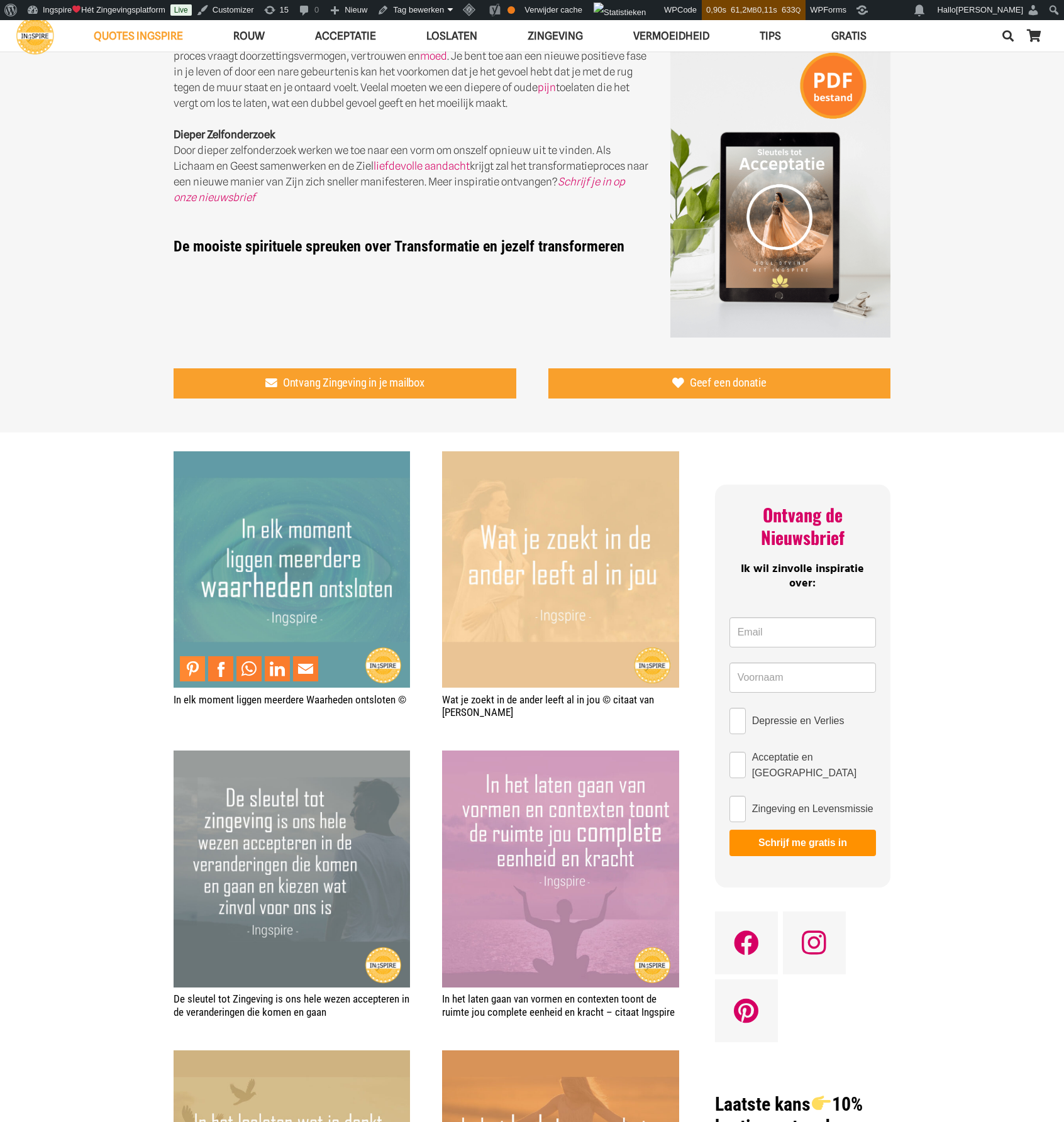
click at [190, 669] on link "Pin to Pinterest" at bounding box center [192, 669] width 25 height 25
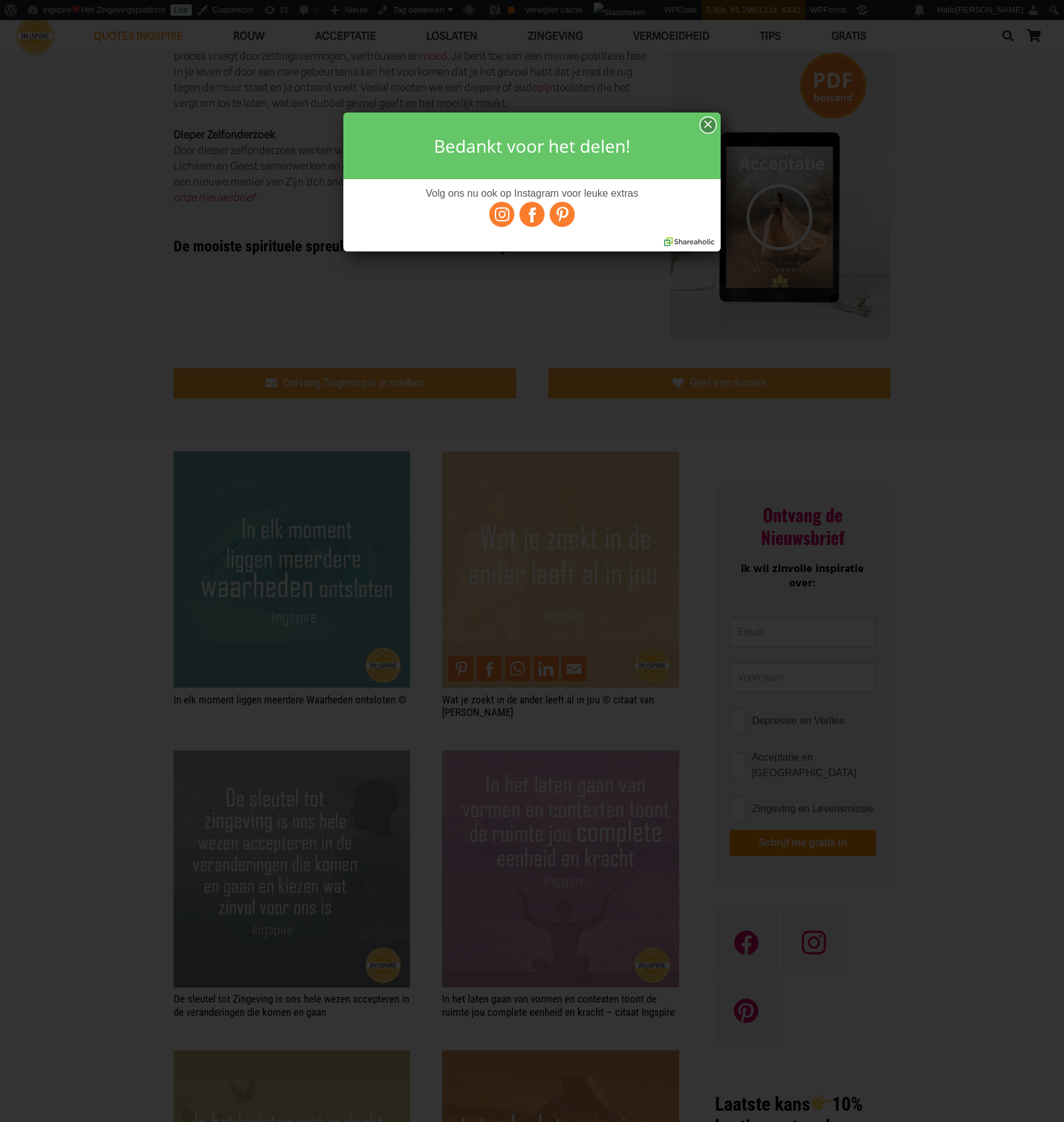
click at [710, 121] on div "×" at bounding box center [708, 125] width 15 height 16
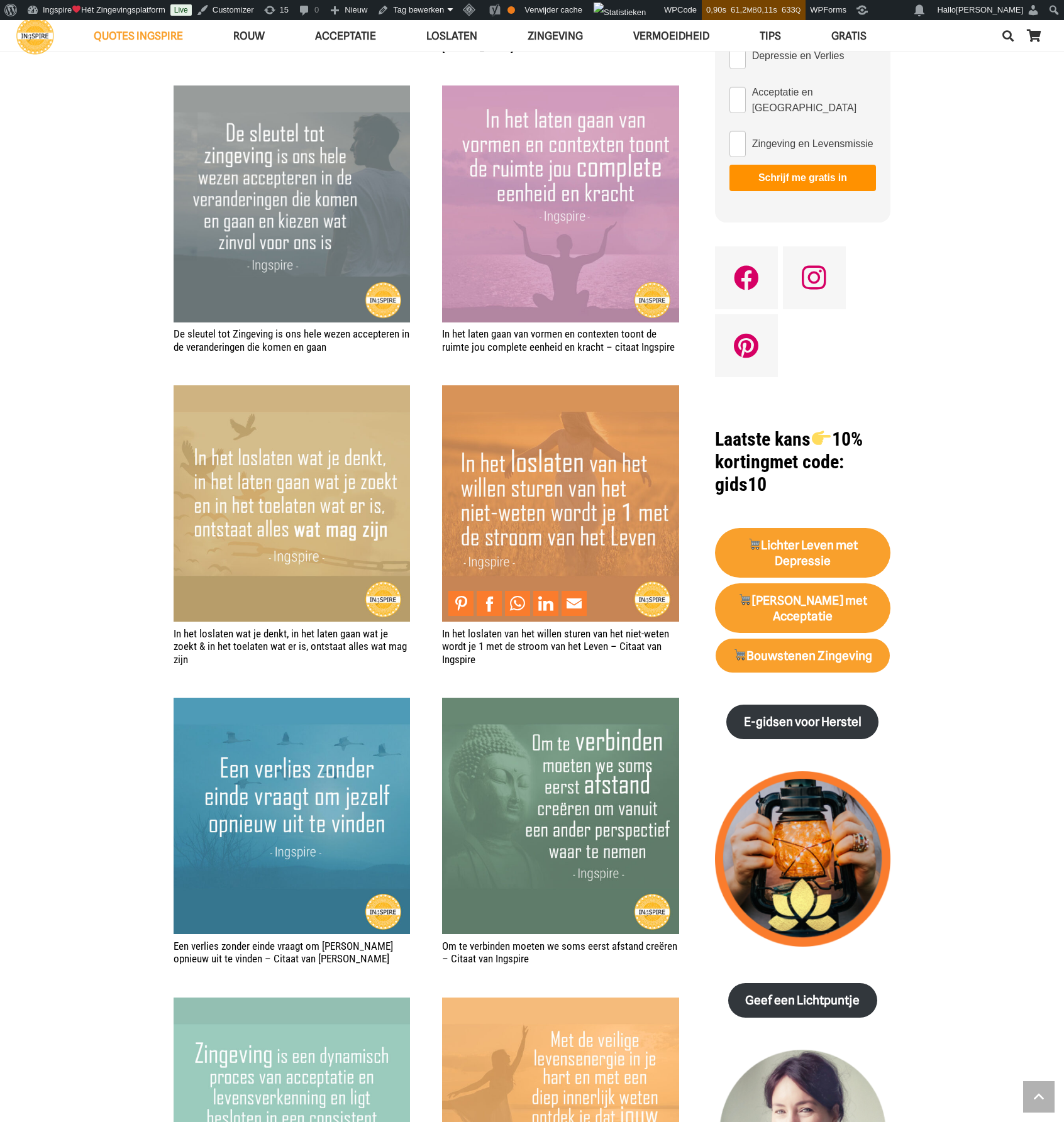
scroll to position [1194, 0]
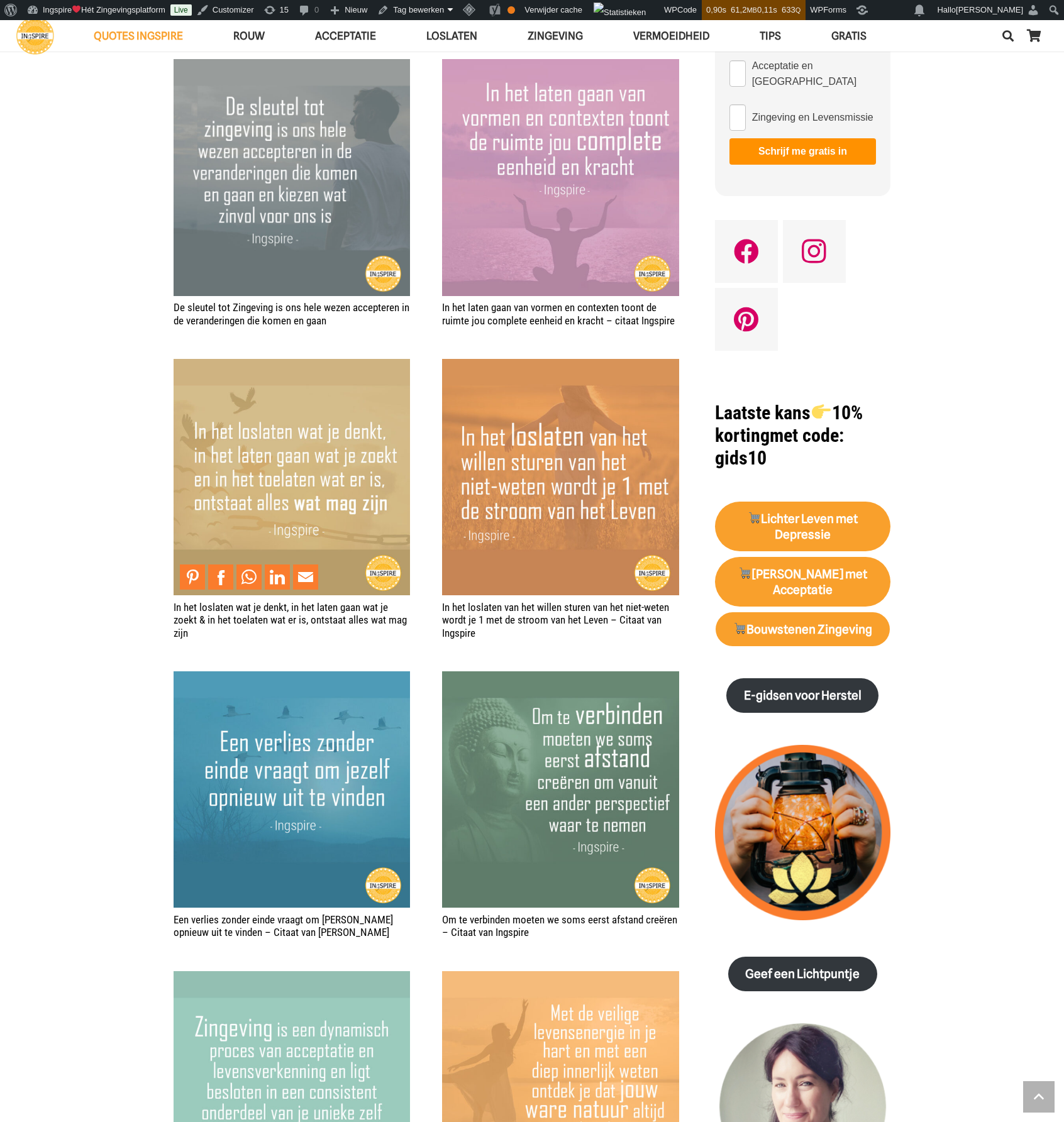
click at [270, 464] on img "In het loslaten wat je denkt, in het laten gaan wat je zoekt & in het toelaten …" at bounding box center [292, 477] width 237 height 236
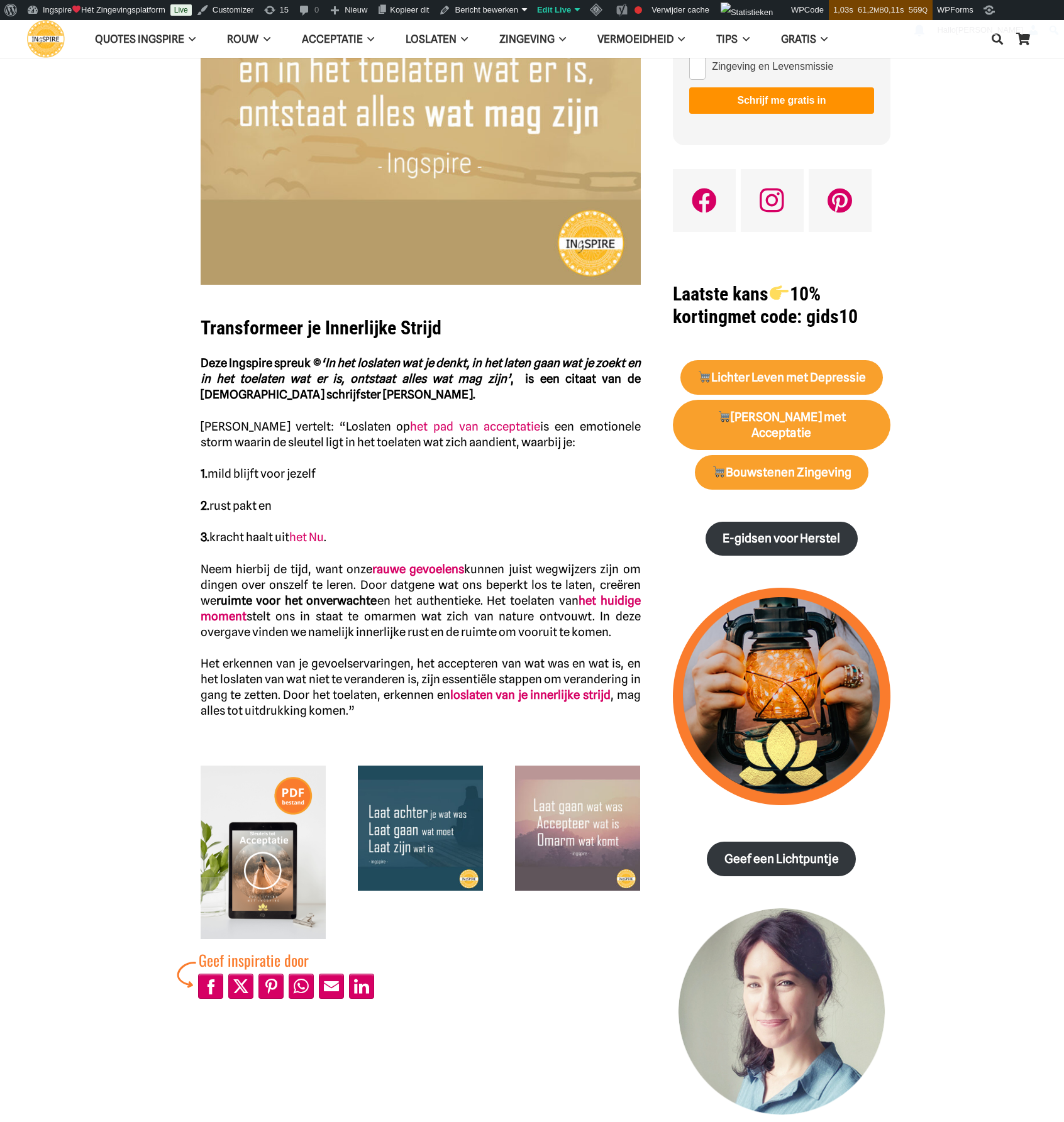
scroll to position [314, 0]
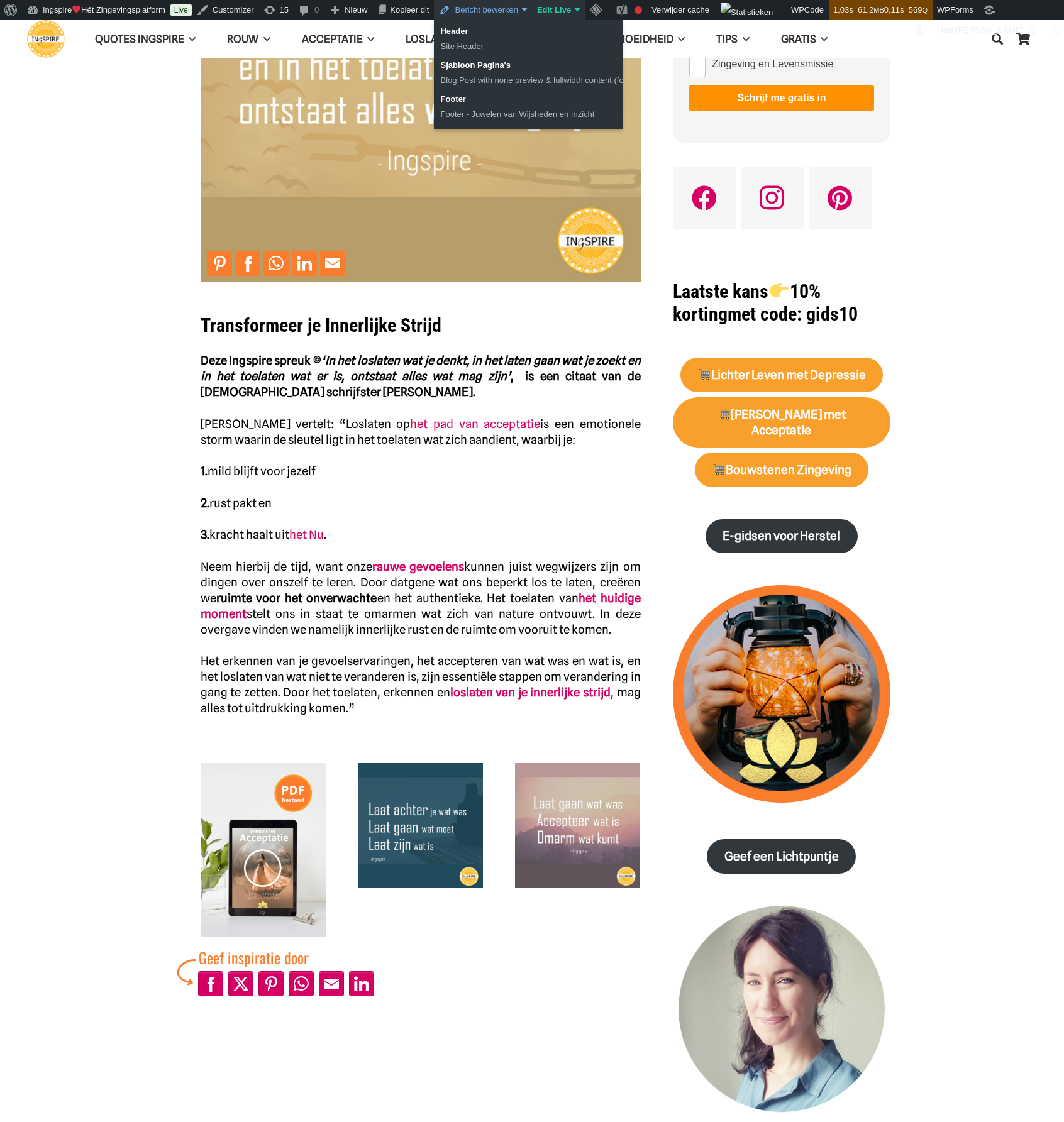
click at [562, 8] on link "Edit Live" at bounding box center [559, 10] width 53 height 20
